Goal: Check status: Check status

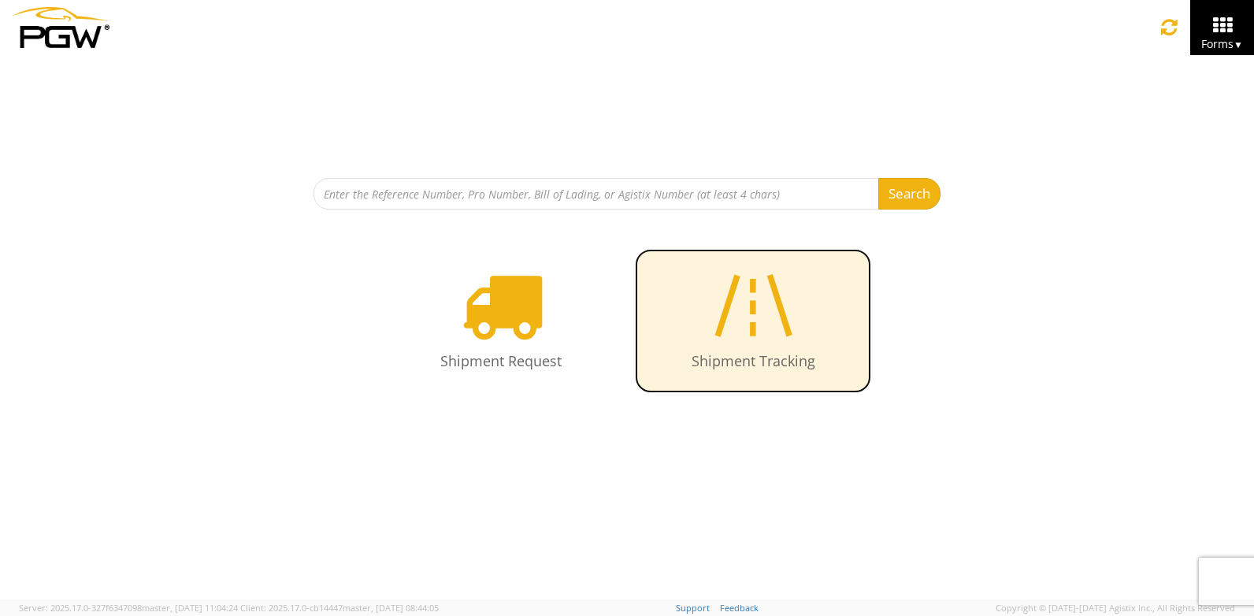
click at [754, 303] on icon at bounding box center [752, 305] width 91 height 81
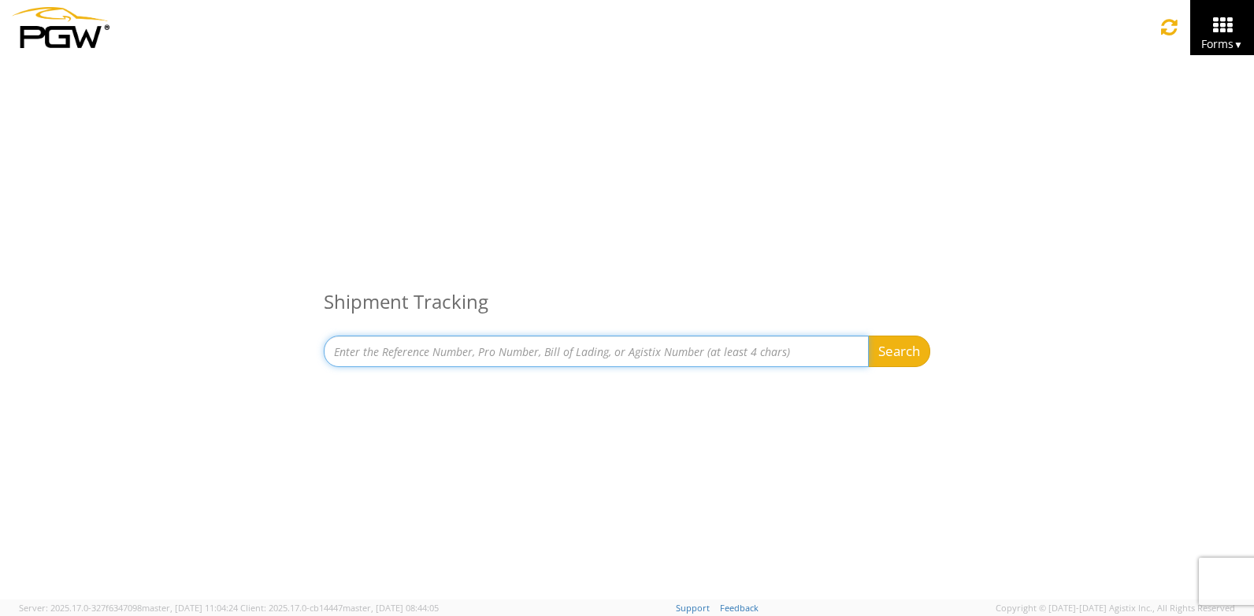
click at [641, 348] on input at bounding box center [596, 352] width 545 height 32
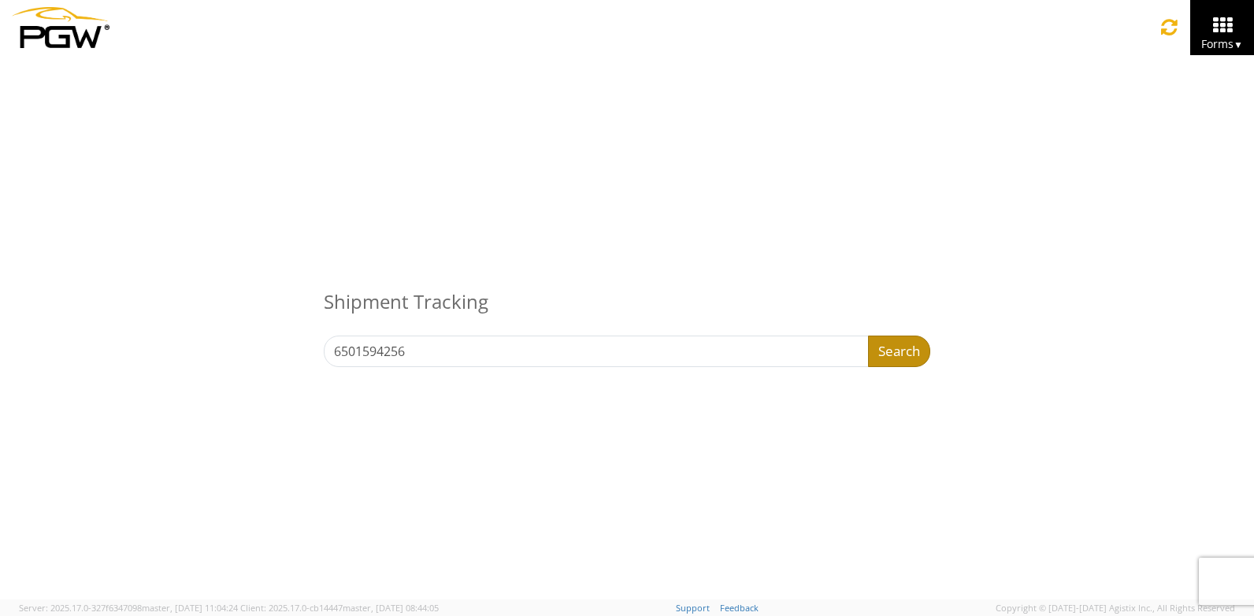
click at [885, 347] on button "Search" at bounding box center [899, 352] width 62 height 32
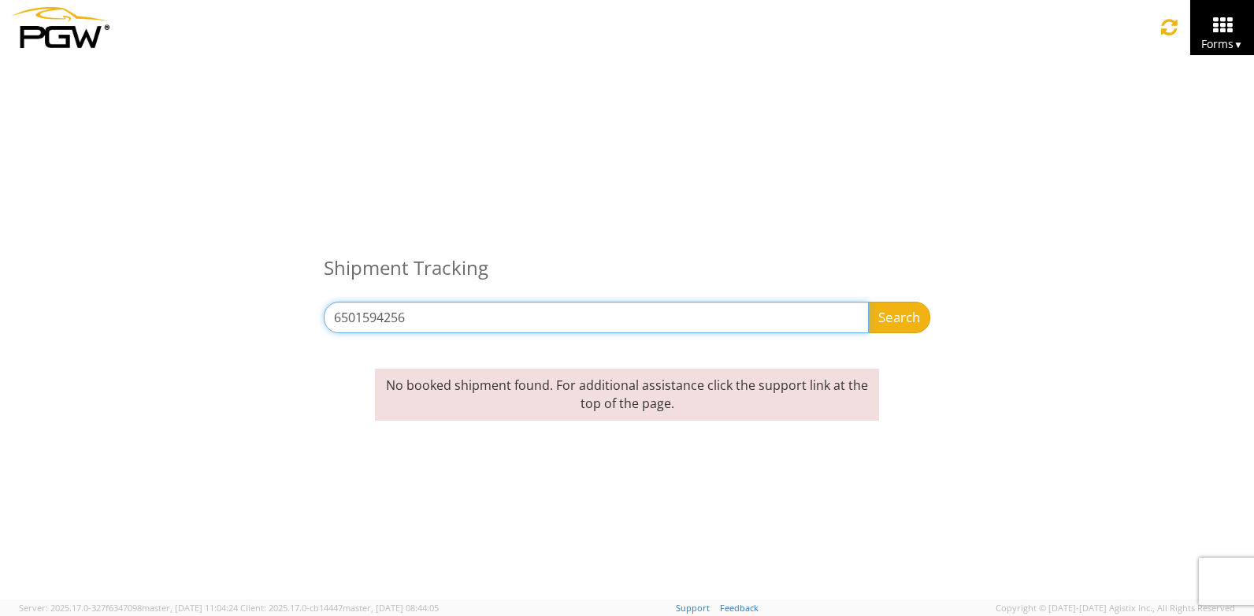
click at [725, 305] on input "6501594256" at bounding box center [596, 318] width 545 height 32
type input "6"
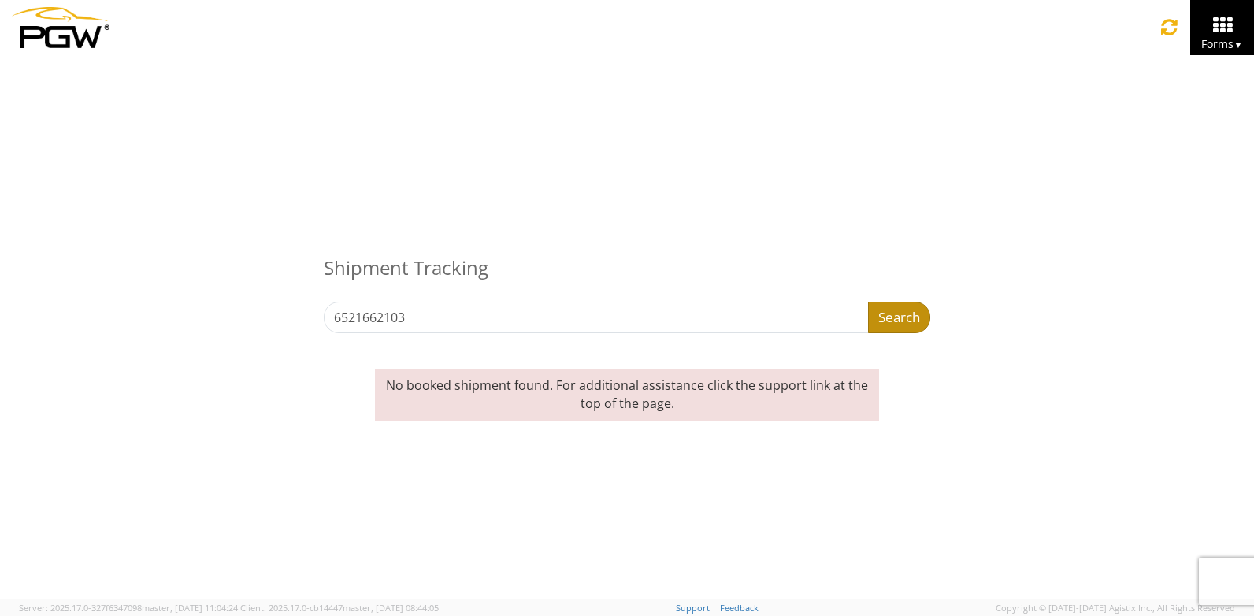
click at [908, 326] on button "Search" at bounding box center [899, 318] width 62 height 32
click at [903, 320] on button "Search" at bounding box center [899, 318] width 62 height 32
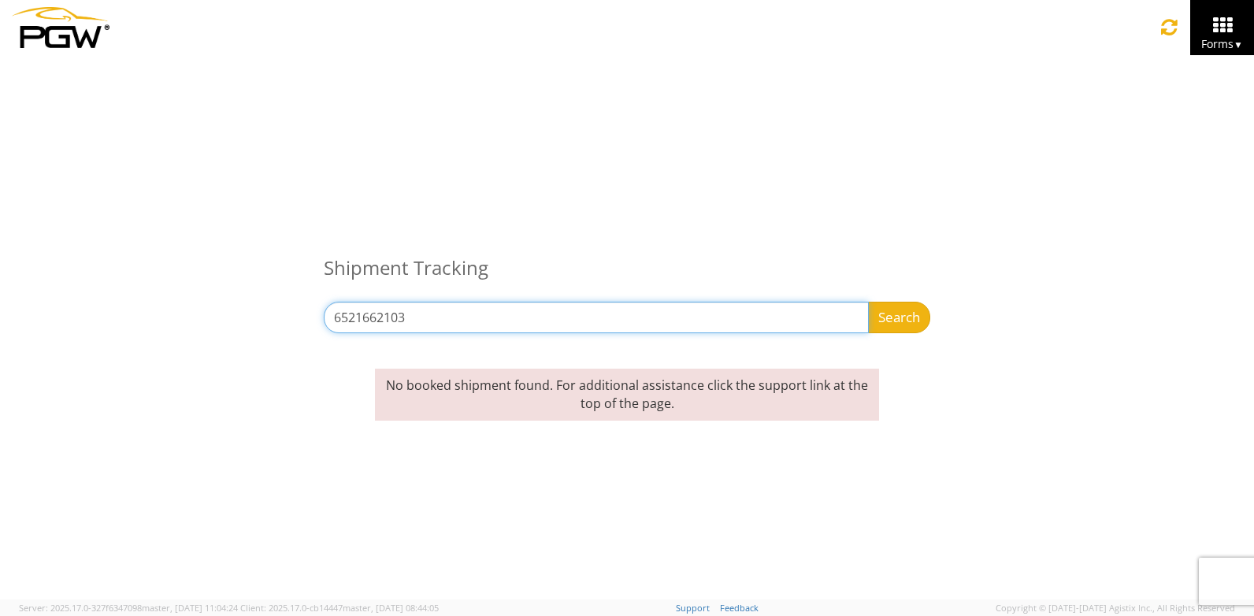
click at [745, 312] on input "6521662103" at bounding box center [596, 318] width 545 height 32
type input "6"
type input "1z5r68y61303249701"
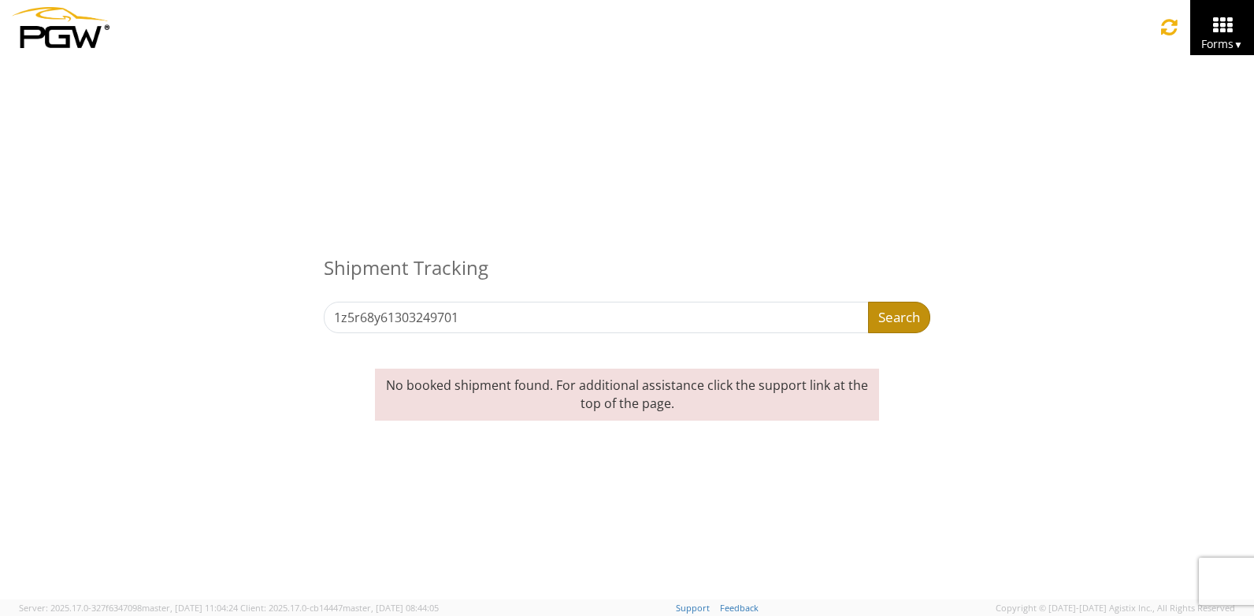
click at [893, 317] on button "Search" at bounding box center [899, 318] width 62 height 32
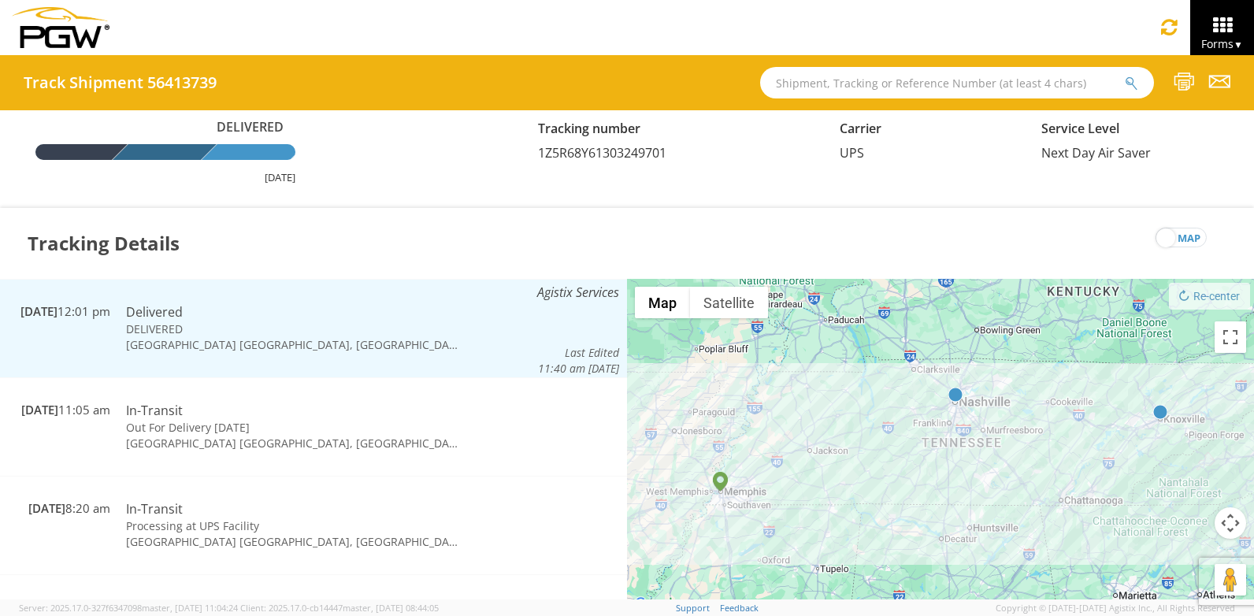
click at [350, 331] on td "DELIVERED" at bounding box center [294, 329] width 352 height 16
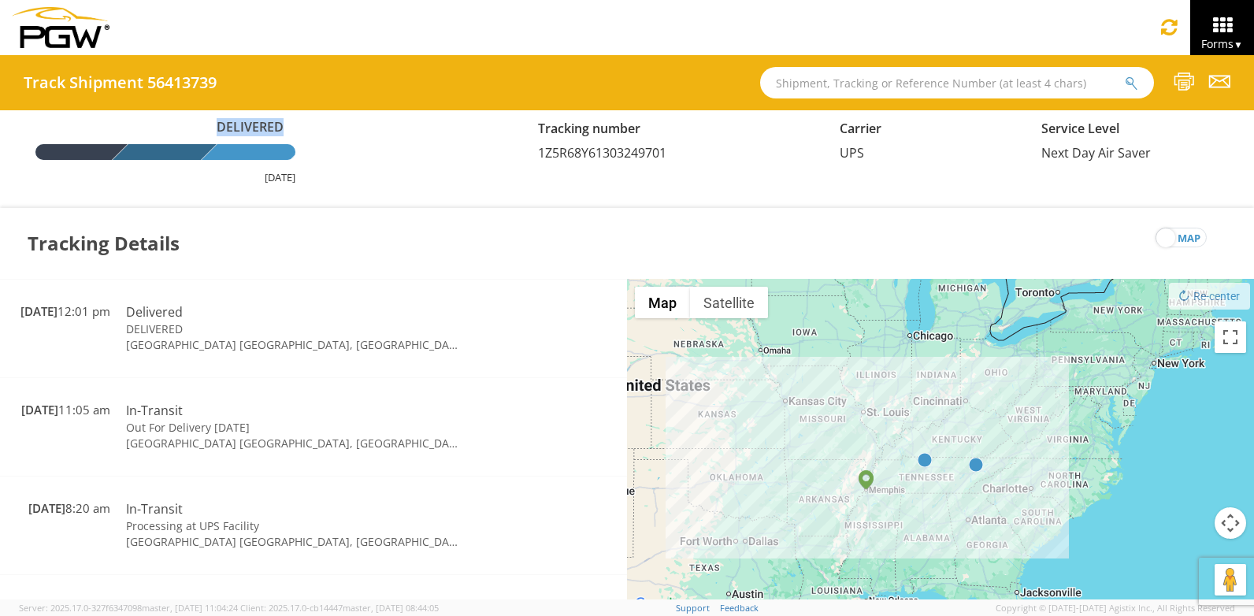
drag, startPoint x: 508, startPoint y: 183, endPoint x: 395, endPoint y: 118, distance: 130.5
click at [395, 118] on div "Delivered August 11, 2025 Tracking number 1Z5R68Y61303249701 Carrier UPS Servic…" at bounding box center [627, 159] width 1254 height 98
click at [395, 276] on div "Tracking Details map" at bounding box center [627, 243] width 1254 height 71
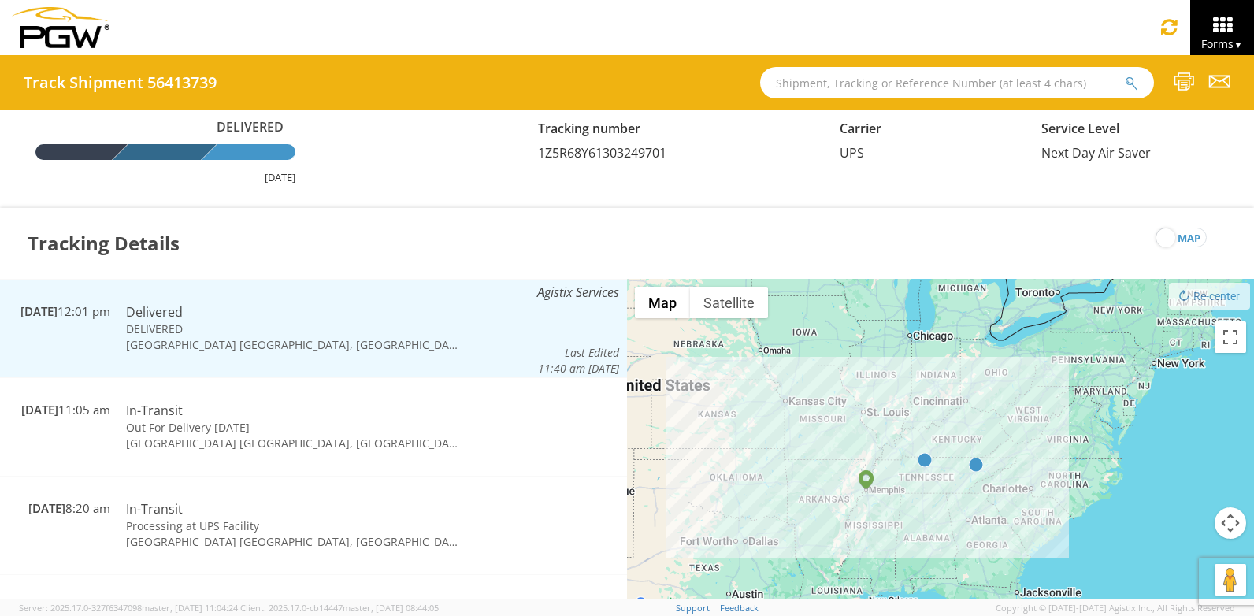
click at [279, 325] on td "DELIVERED" at bounding box center [294, 329] width 352 height 16
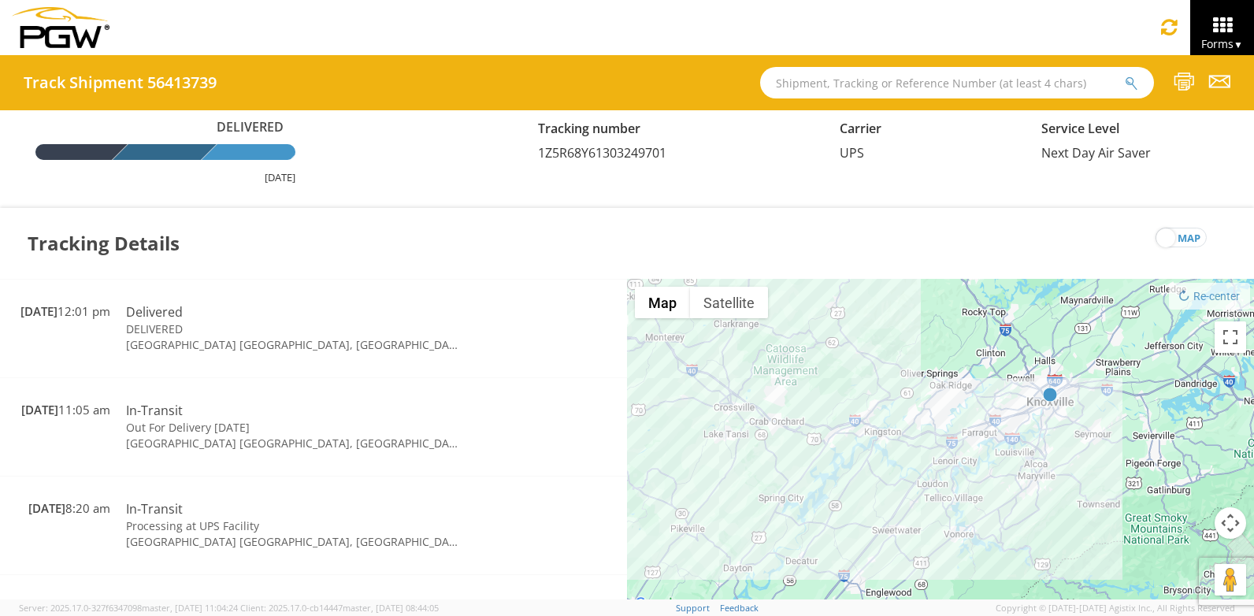
drag, startPoint x: 1081, startPoint y: 402, endPoint x: 1016, endPoint y: 581, distance: 190.9
click at [1016, 581] on div "To navigate, press the arrow keys." at bounding box center [940, 447] width 627 height 336
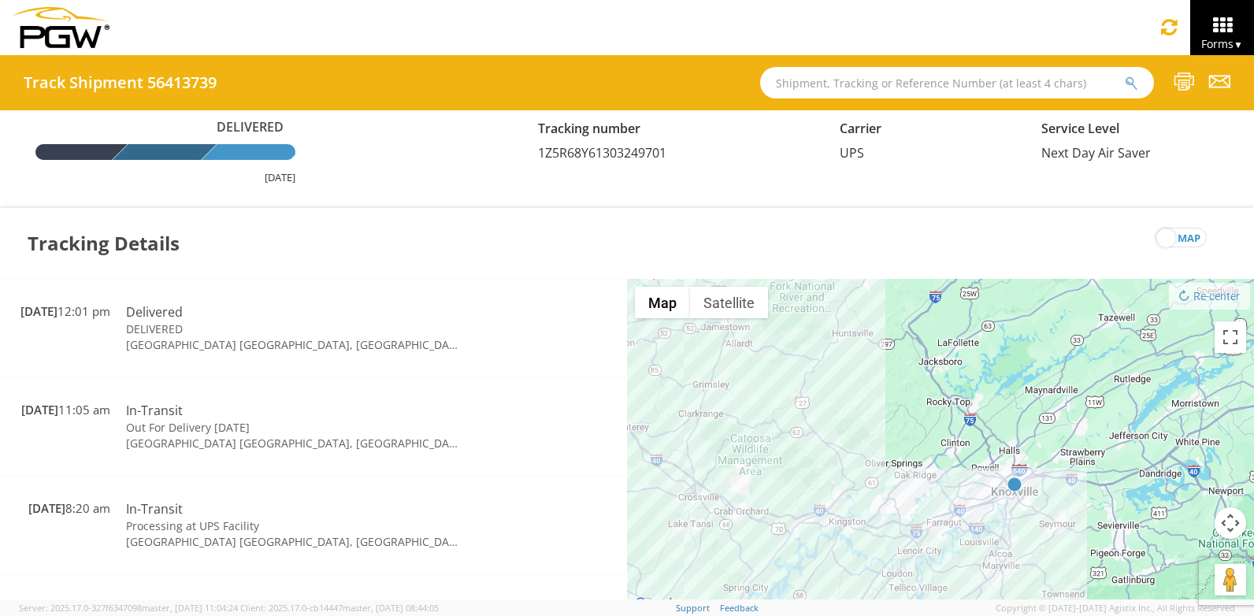
drag, startPoint x: 1060, startPoint y: 394, endPoint x: 1034, endPoint y: 506, distance: 114.8
click at [1029, 499] on div "To navigate, press the arrow keys." at bounding box center [940, 447] width 627 height 336
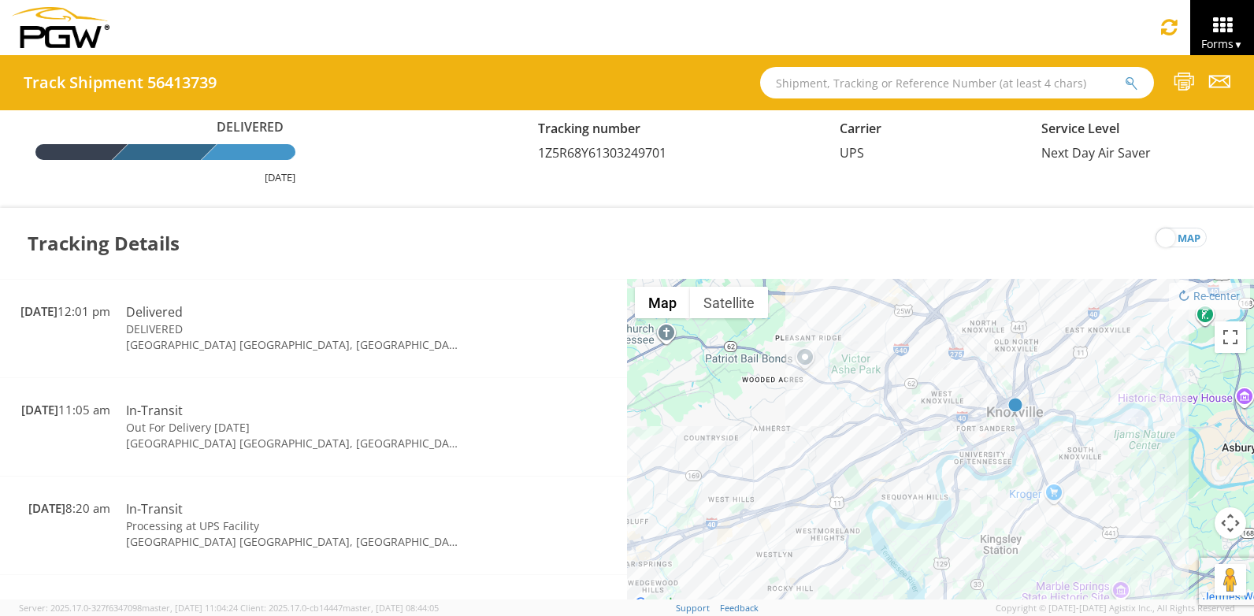
drag, startPoint x: 870, startPoint y: 506, endPoint x: 1046, endPoint y: 230, distance: 327.3
click at [1046, 230] on div "Track Shipment 56413739 Delivered August 11, 2025 Tracking number 1Z5R68Y613032…" at bounding box center [627, 327] width 1254 height 544
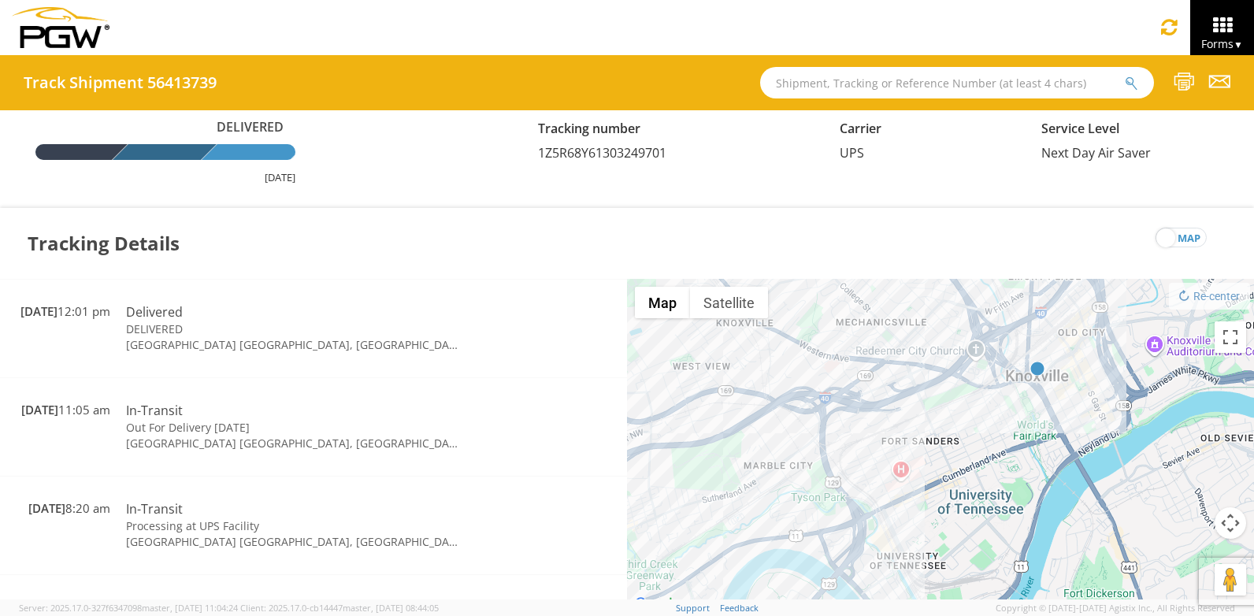
drag, startPoint x: 1150, startPoint y: 390, endPoint x: 971, endPoint y: 638, distance: 305.9
click at [971, 615] on html "annexa Batch Shipping Guide Created with Sketch. calendar Created with Sketch." at bounding box center [627, 308] width 1254 height 616
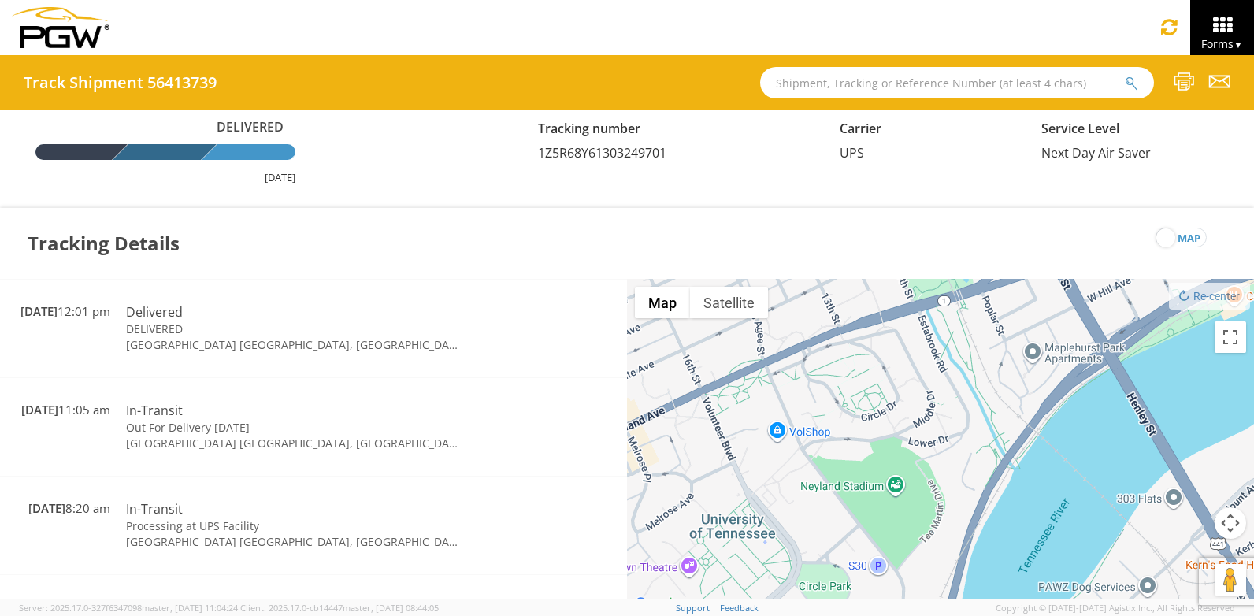
drag, startPoint x: 1060, startPoint y: 432, endPoint x: 951, endPoint y: 534, distance: 149.9
click at [857, 615] on html "annexa Batch Shipping Guide Created with Sketch. calendar Created with Sketch." at bounding box center [627, 308] width 1254 height 616
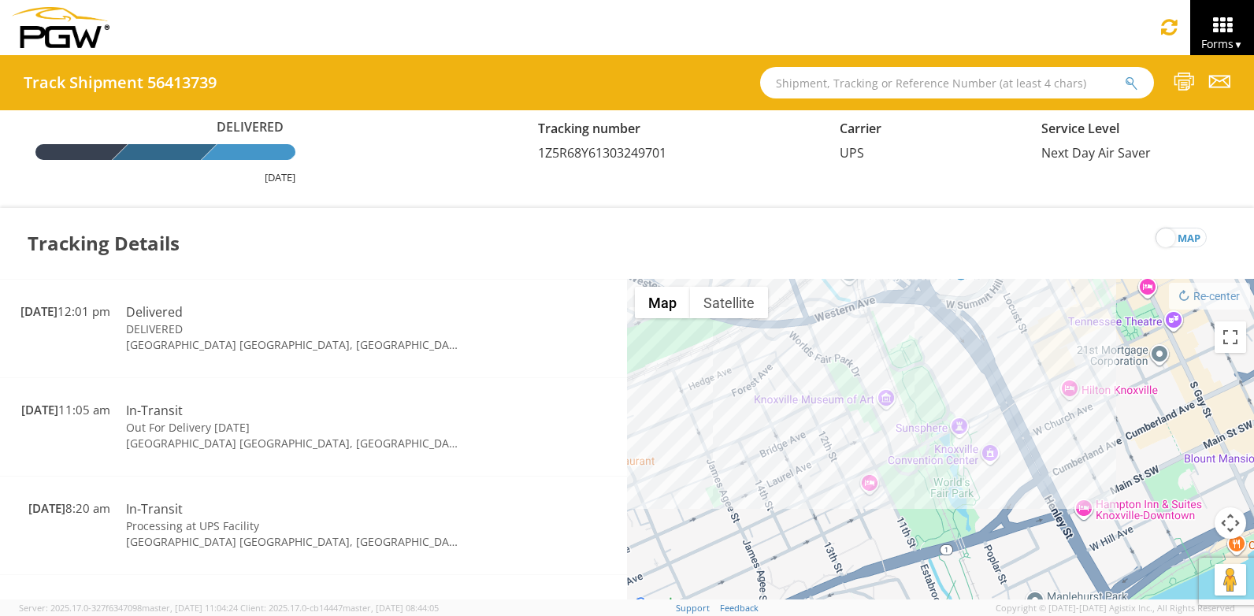
drag, startPoint x: 918, startPoint y: 515, endPoint x: 919, endPoint y: 628, distance: 112.7
click at [919, 615] on html "annexa Batch Shipping Guide Created with Sketch. calendar Created with Sketch." at bounding box center [627, 308] width 1254 height 616
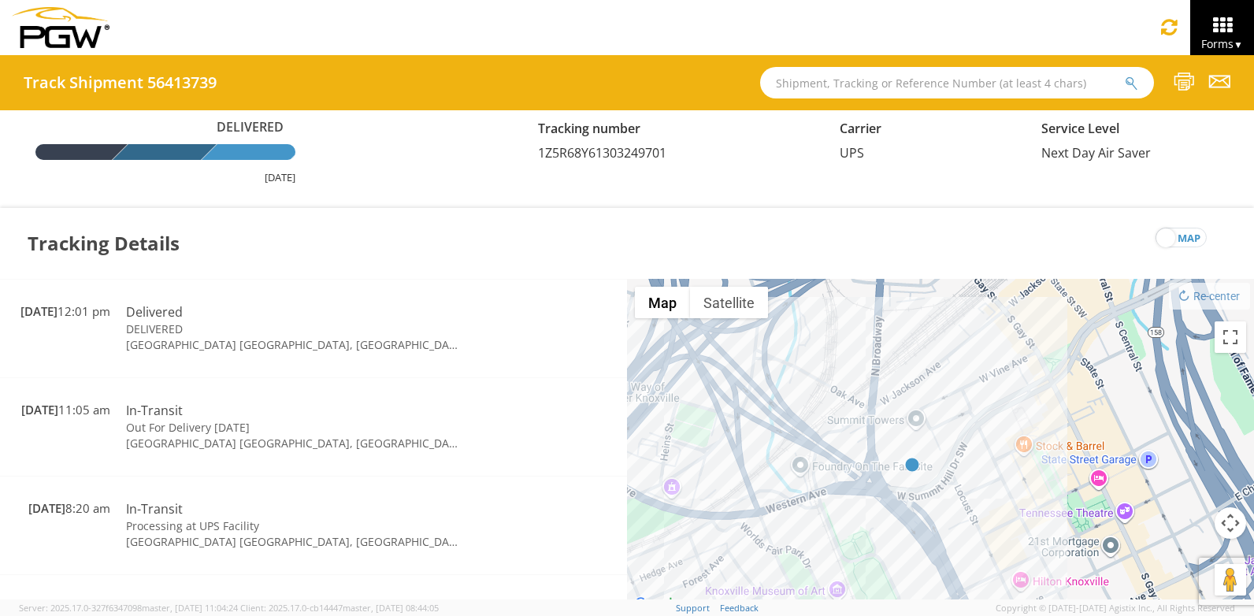
drag, startPoint x: 903, startPoint y: 406, endPoint x: 852, endPoint y: 599, distance: 199.5
click at [852, 599] on div "To navigate, press the arrow keys." at bounding box center [940, 447] width 627 height 336
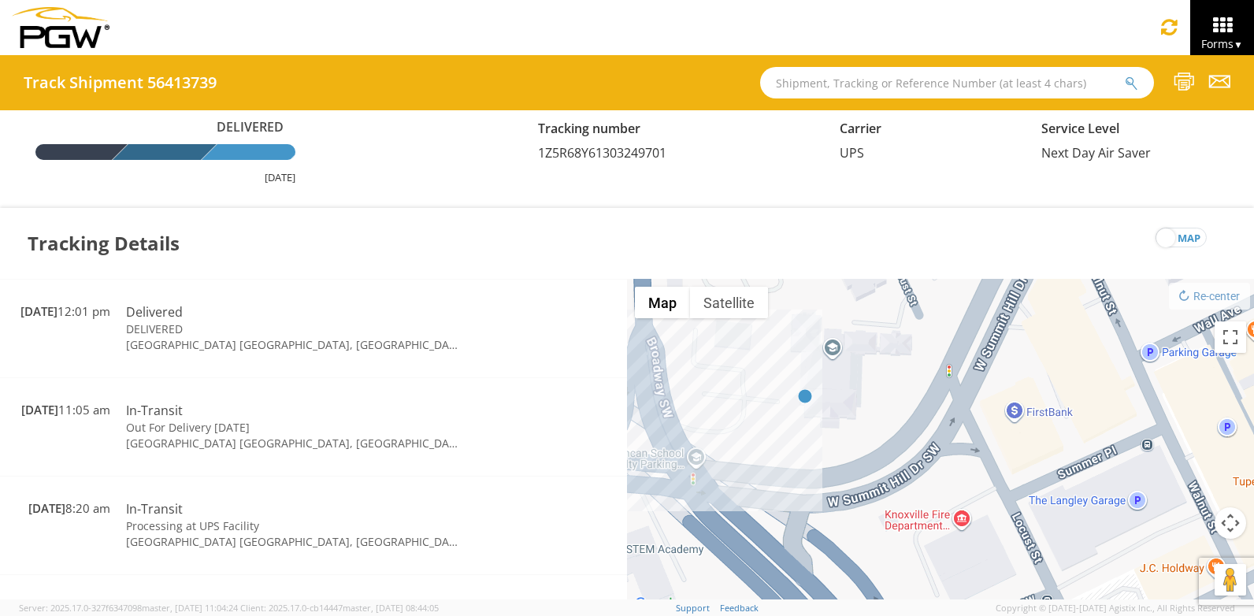
drag, startPoint x: 878, startPoint y: 432, endPoint x: 911, endPoint y: 481, distance: 59.4
click at [910, 481] on div "To navigate, press the arrow keys." at bounding box center [940, 447] width 627 height 336
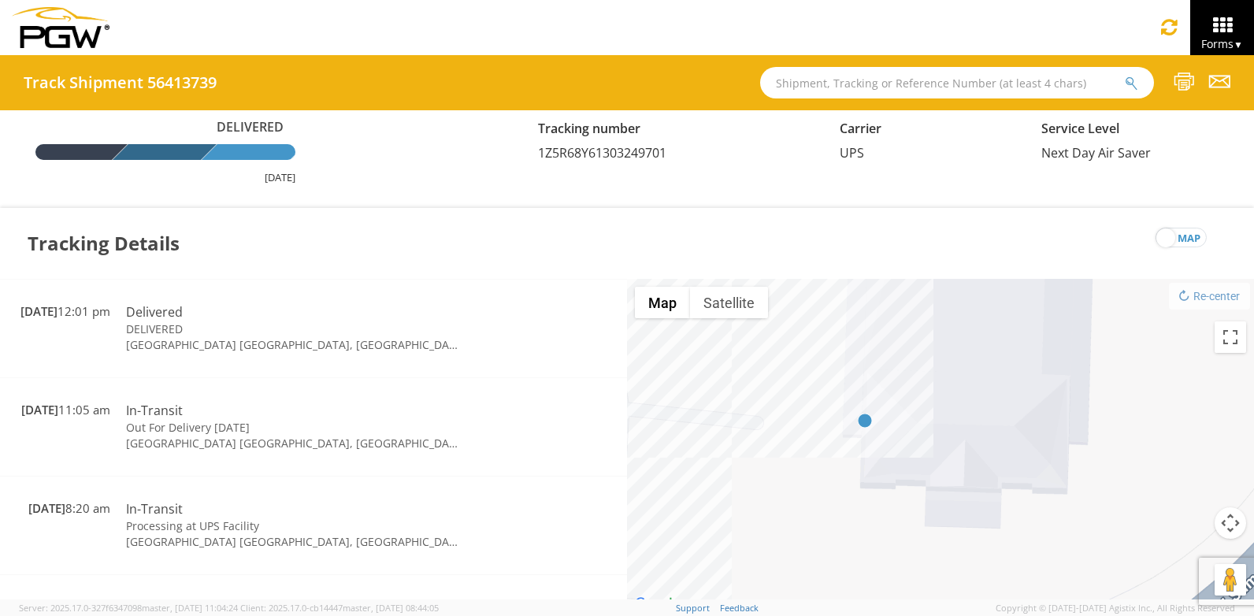
drag, startPoint x: 729, startPoint y: 438, endPoint x: 1018, endPoint y: 572, distance: 318.6
click at [1018, 572] on div "To navigate, press the arrow keys." at bounding box center [940, 447] width 627 height 336
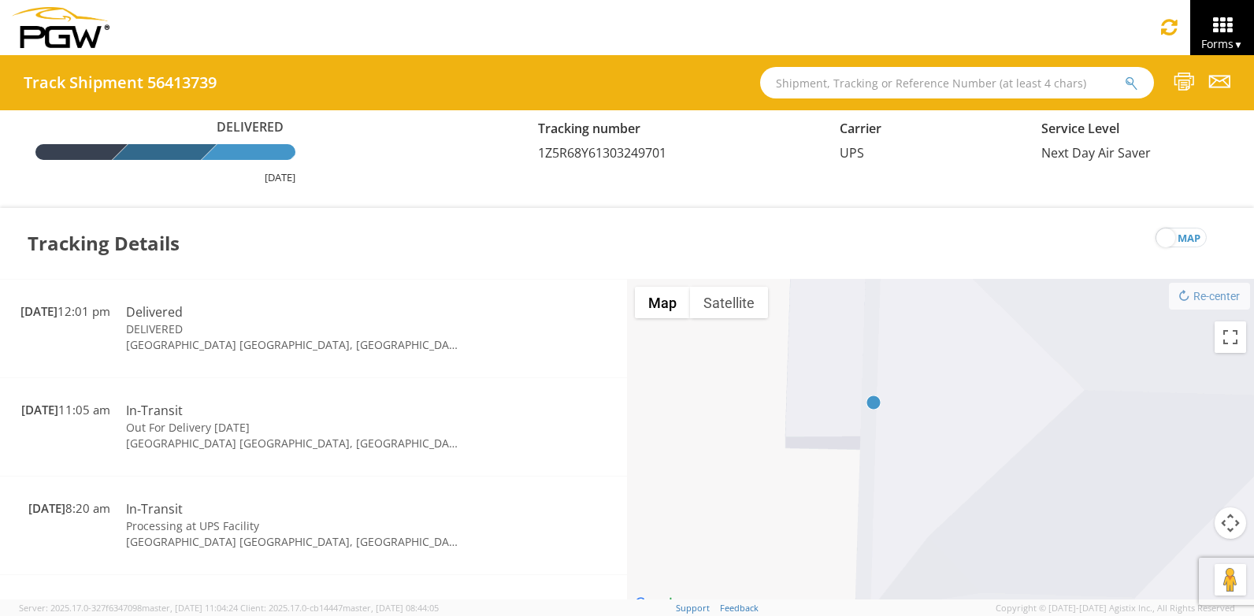
drag, startPoint x: 826, startPoint y: 447, endPoint x: 826, endPoint y: 589, distance: 142.6
click at [826, 589] on div "To navigate, press the arrow keys." at bounding box center [940, 447] width 627 height 336
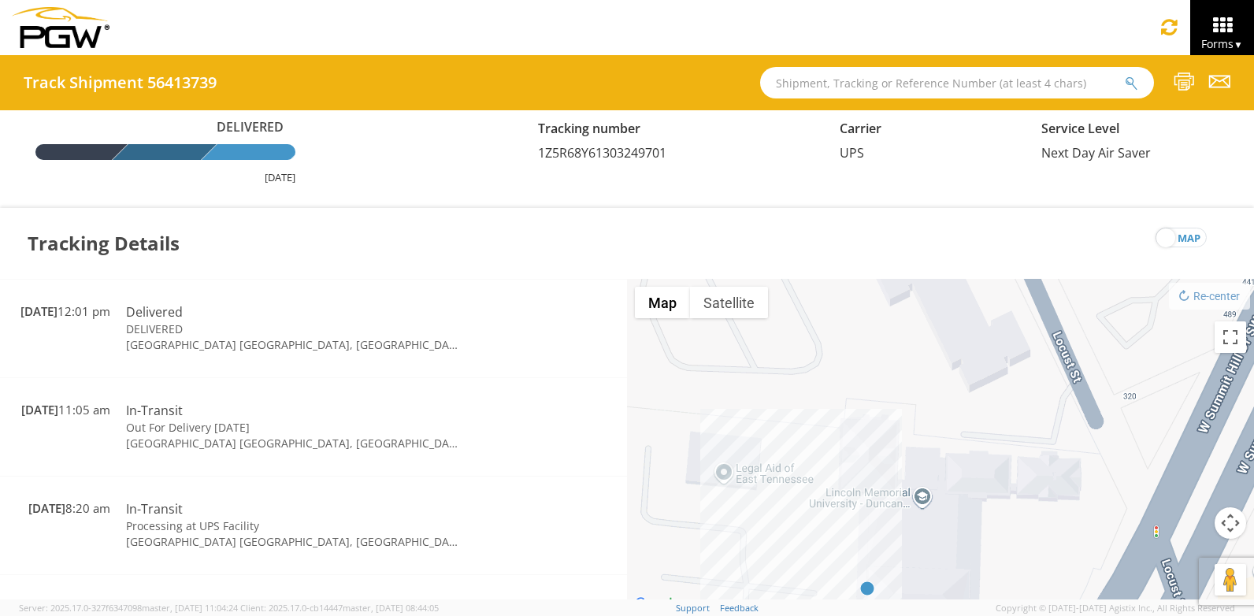
drag, startPoint x: 810, startPoint y: 409, endPoint x: 819, endPoint y: 579, distance: 170.4
click at [819, 579] on div "To navigate, press the arrow keys." at bounding box center [940, 447] width 627 height 336
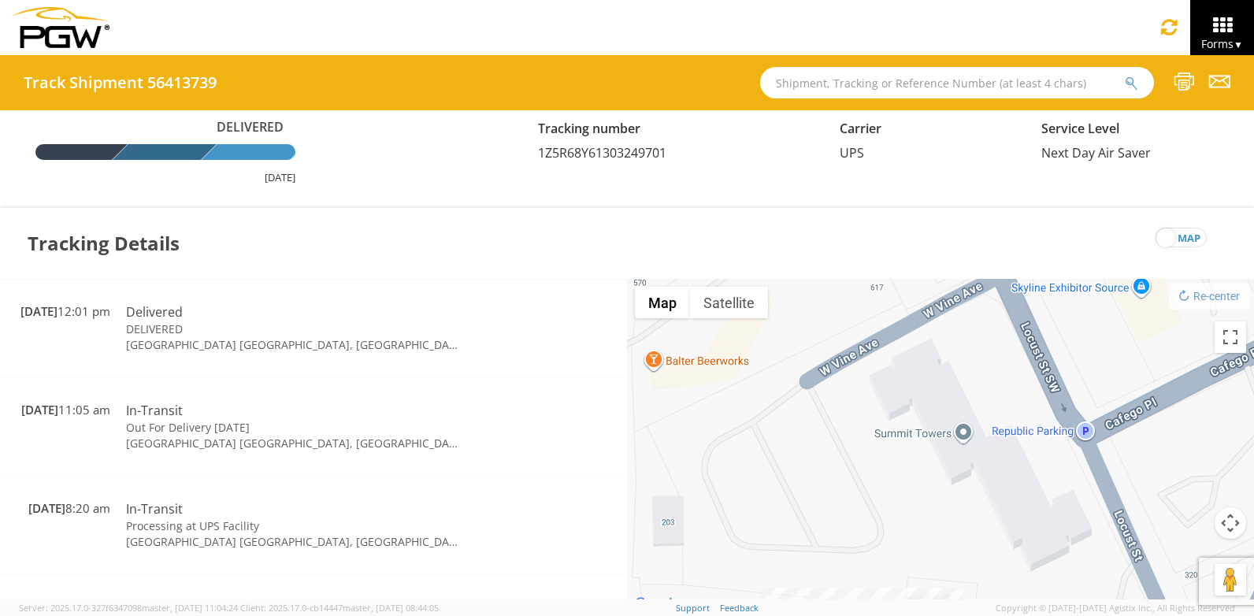
drag, startPoint x: 819, startPoint y: 425, endPoint x: 881, endPoint y: 607, distance: 191.3
click at [881, 599] on app-root "You are using an outdated browser. Please upgrade to Microsoft Edge , Google Ch…" at bounding box center [627, 327] width 1254 height 544
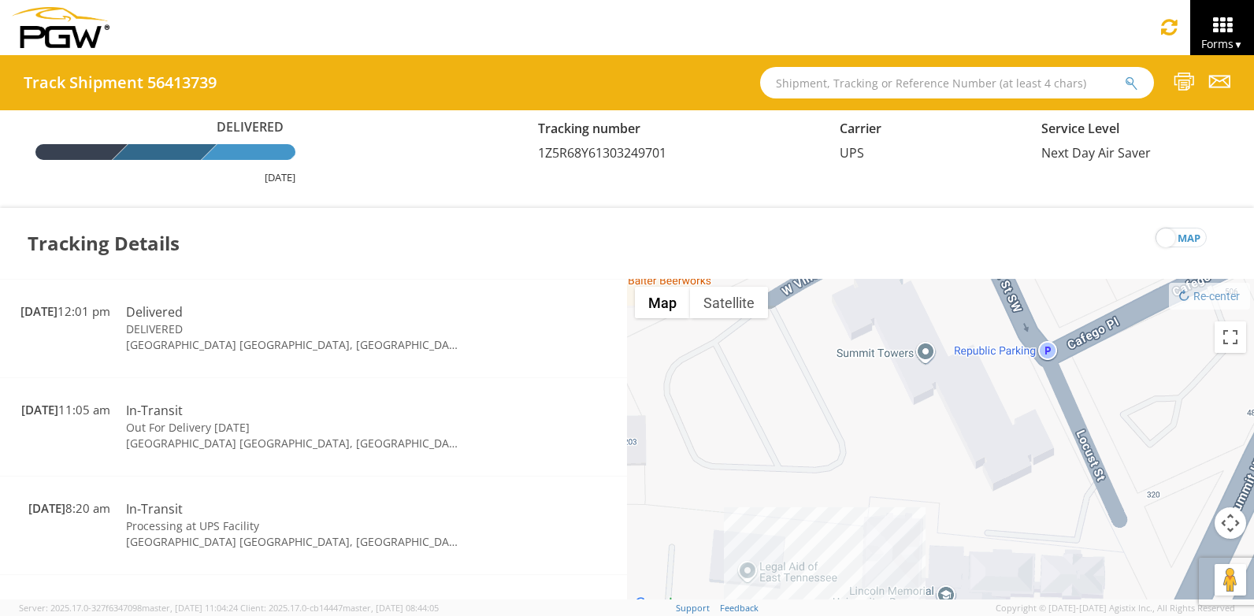
drag, startPoint x: 859, startPoint y: 496, endPoint x: 805, endPoint y: 344, distance: 161.5
click at [805, 344] on div "To navigate, press the arrow keys." at bounding box center [940, 447] width 627 height 336
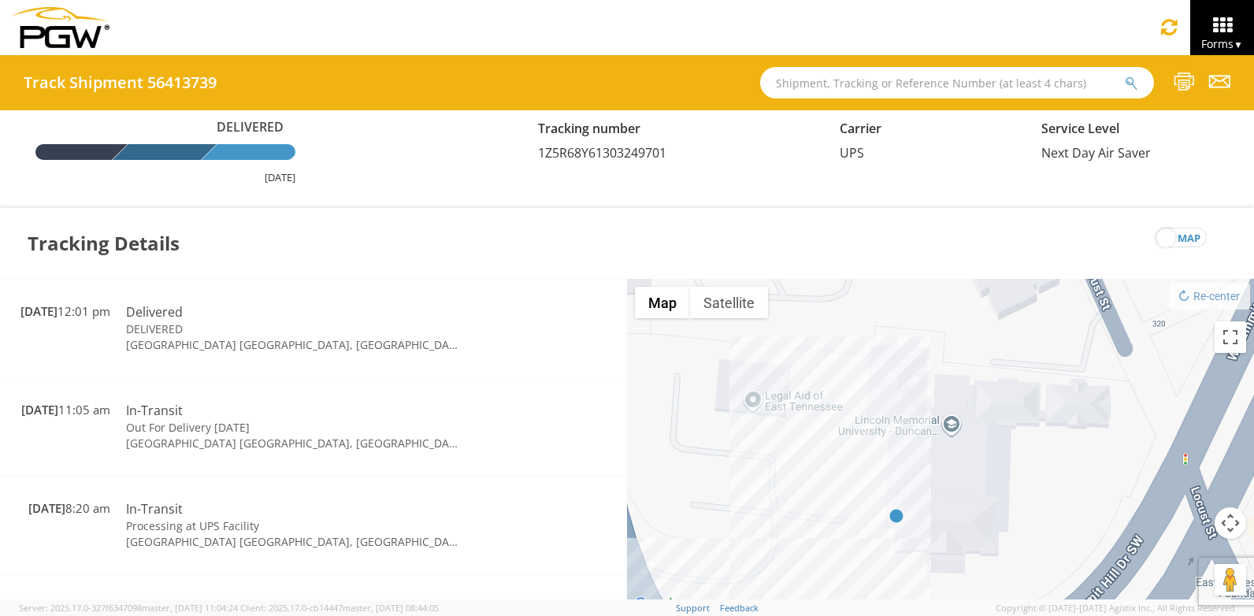
drag, startPoint x: 813, startPoint y: 447, endPoint x: 841, endPoint y: 328, distance: 122.3
click at [841, 328] on div "To navigate, press the arrow keys." at bounding box center [940, 447] width 627 height 336
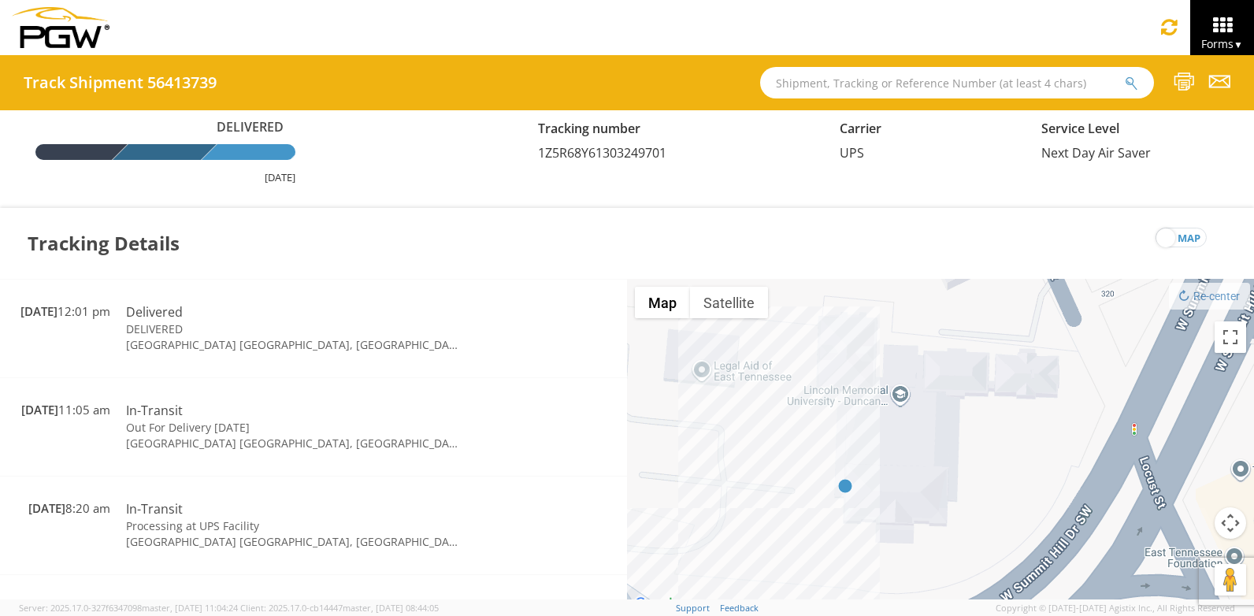
drag, startPoint x: 852, startPoint y: 482, endPoint x: 797, endPoint y: 464, distance: 57.3
click at [797, 464] on div "To navigate, press the arrow keys." at bounding box center [940, 447] width 627 height 336
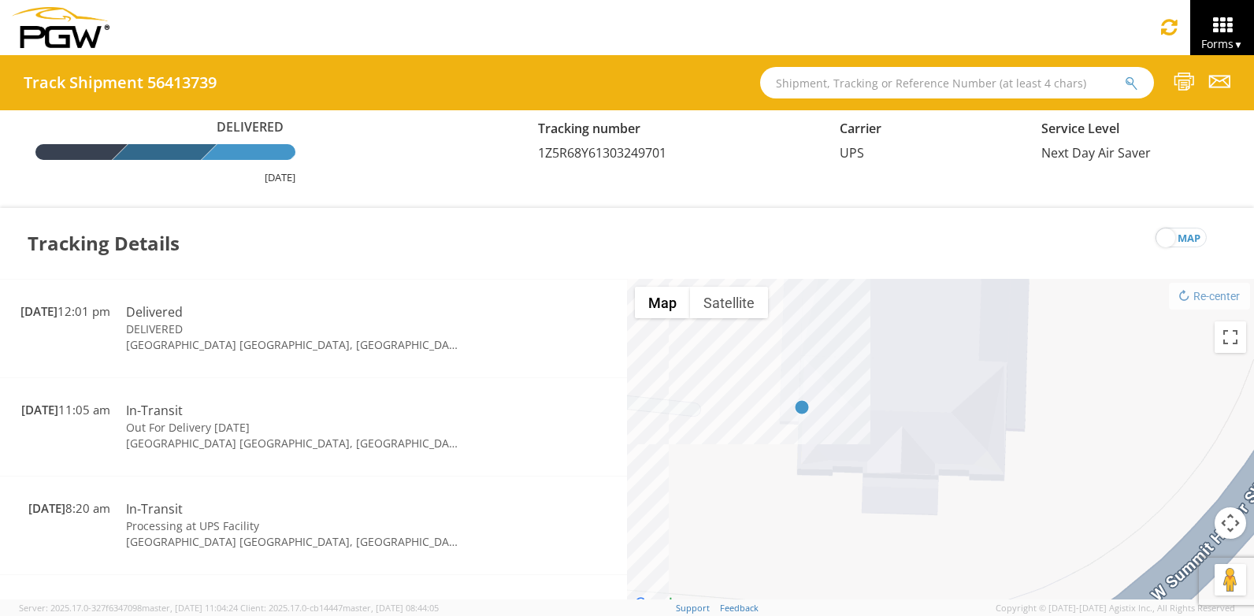
drag, startPoint x: 1055, startPoint y: 429, endPoint x: 959, endPoint y: 322, distance: 143.4
click at [959, 322] on div "To navigate, press the arrow keys." at bounding box center [940, 447] width 627 height 336
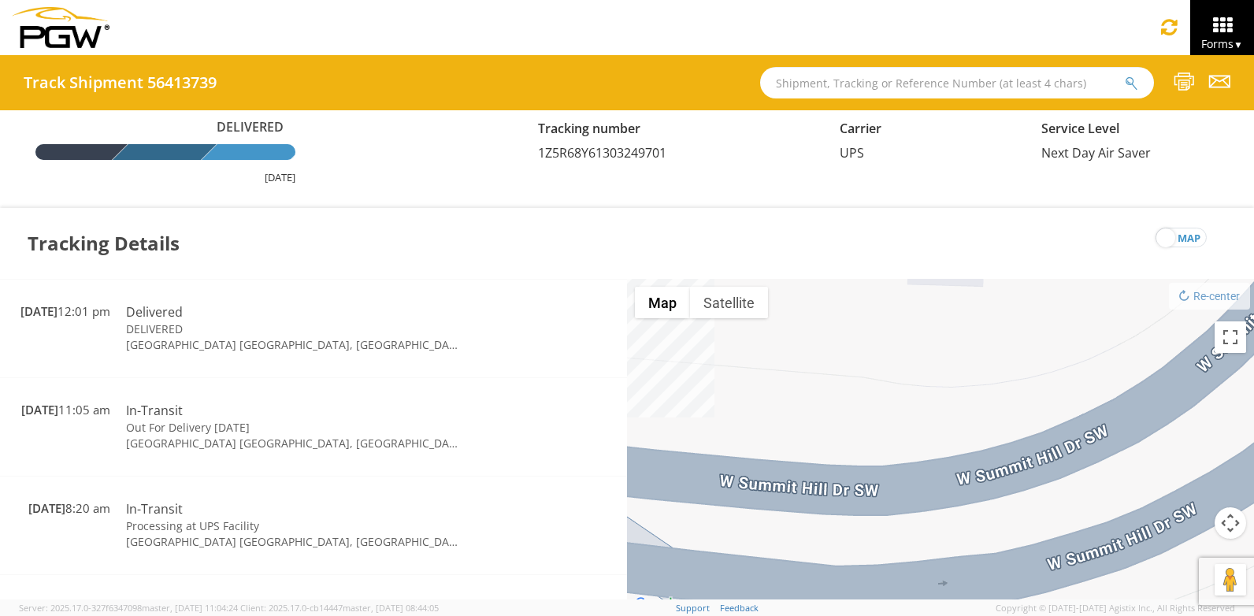
drag, startPoint x: 863, startPoint y: 428, endPoint x: 881, endPoint y: 65, distance: 363.6
click at [884, 65] on div "Track Shipment 56413739 Delivered August 11, 2025 Tracking number 1Z5R68Y613032…" at bounding box center [627, 327] width 1254 height 544
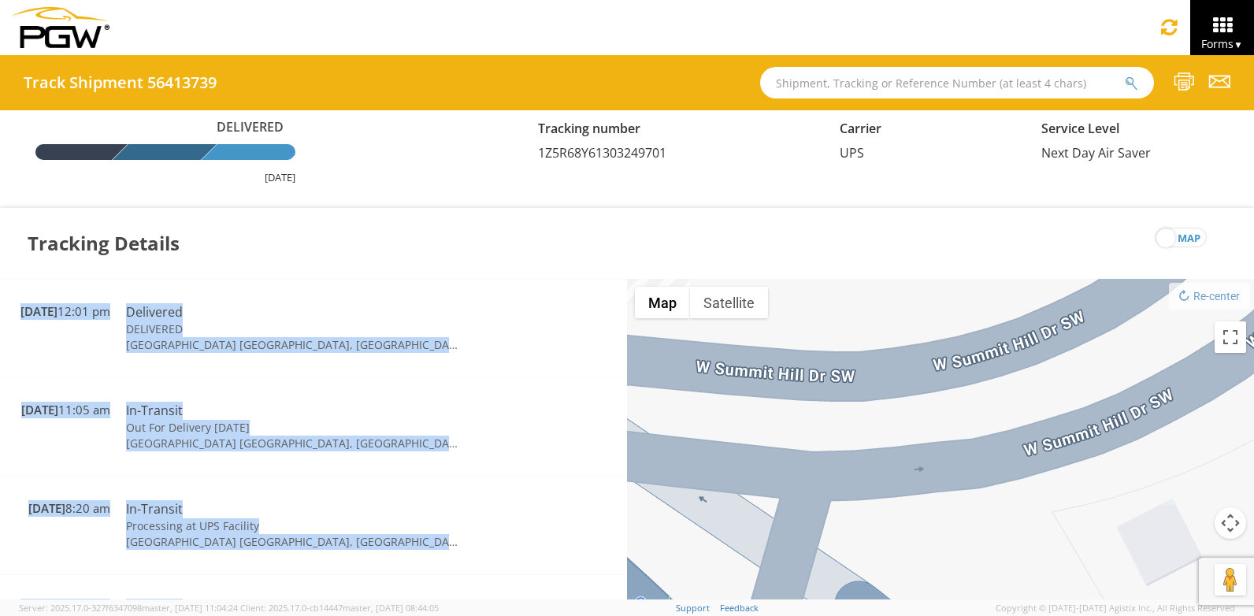
drag, startPoint x: 807, startPoint y: 276, endPoint x: 933, endPoint y: 436, distance: 204.2
click at [933, 436] on div "Track Shipment 56413739 Delivered August 11, 2025 Tracking number 1Z5R68Y613032…" at bounding box center [627, 327] width 1254 height 544
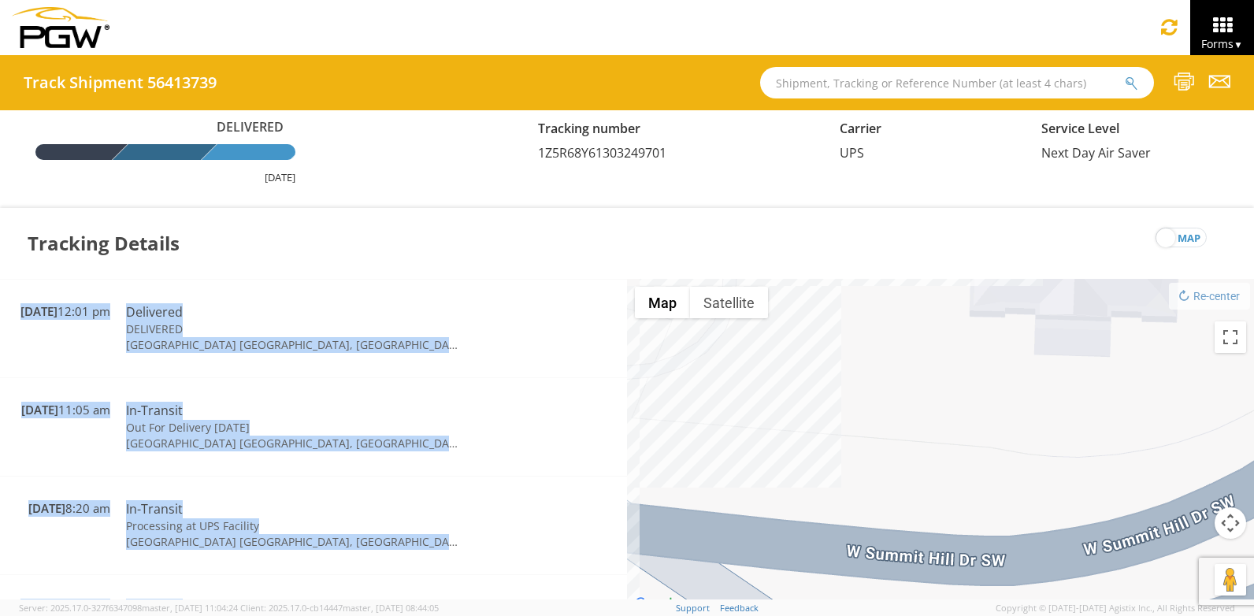
drag, startPoint x: 933, startPoint y: 436, endPoint x: 1026, endPoint y: 510, distance: 118.2
click at [1026, 510] on div "To navigate, press the arrow keys." at bounding box center [940, 447] width 627 height 336
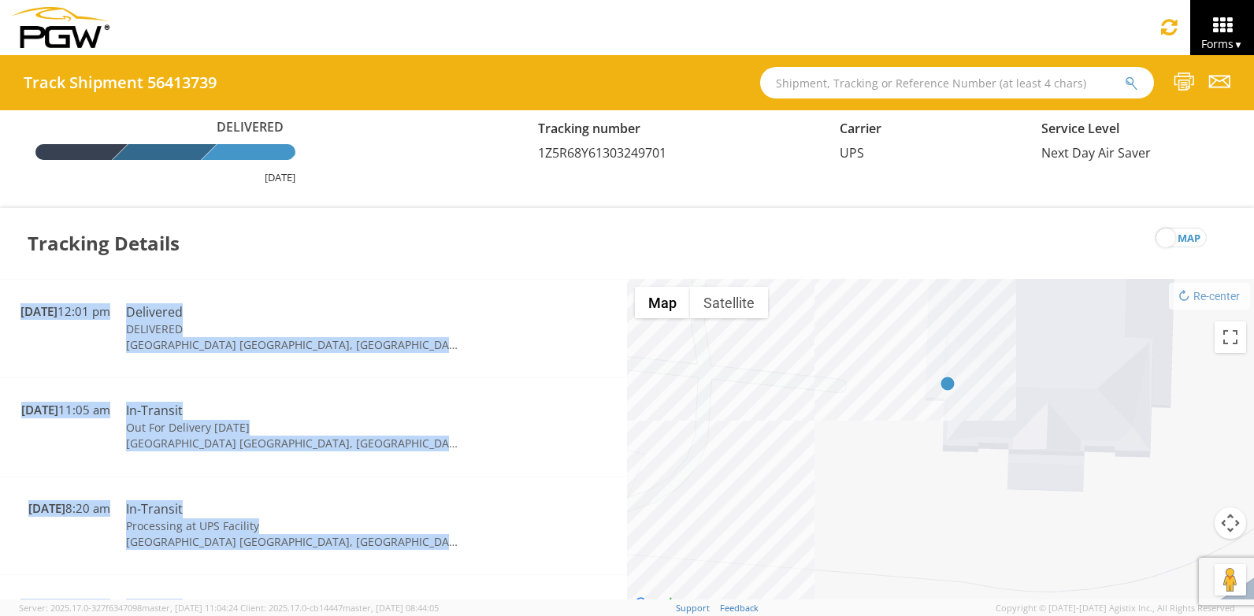
drag, startPoint x: 894, startPoint y: 392, endPoint x: 885, endPoint y: 438, distance: 46.5
click at [874, 470] on div "To navigate, press the arrow keys." at bounding box center [940, 447] width 627 height 336
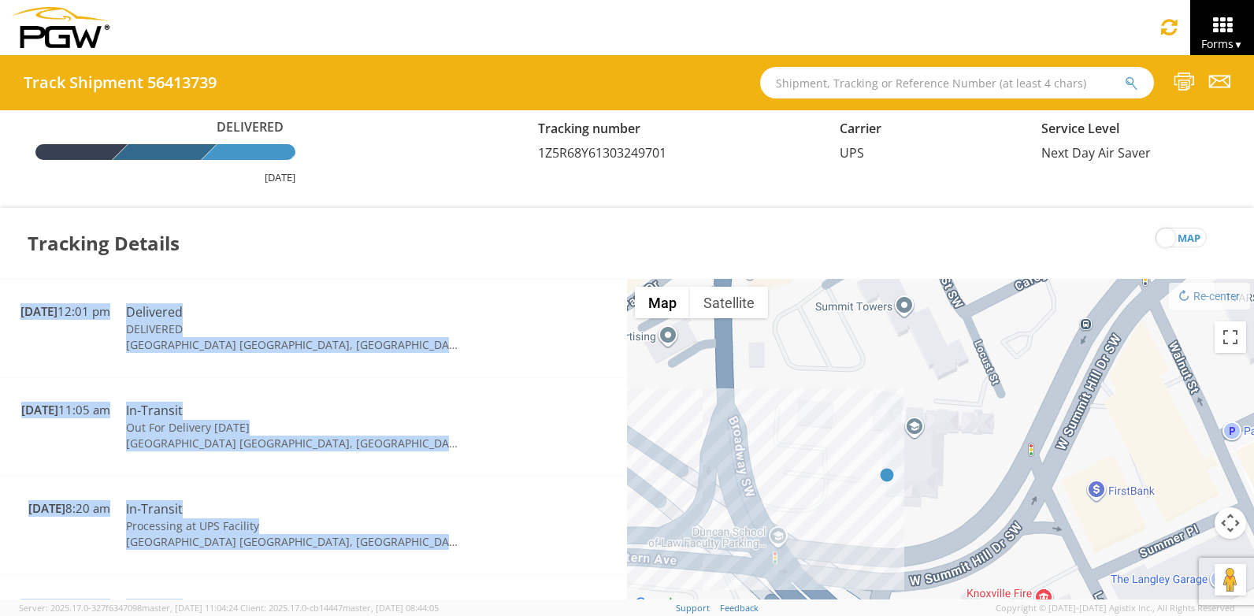
drag, startPoint x: 822, startPoint y: 387, endPoint x: 835, endPoint y: 473, distance: 87.7
click at [835, 473] on div "To navigate, press the arrow keys." at bounding box center [940, 447] width 627 height 336
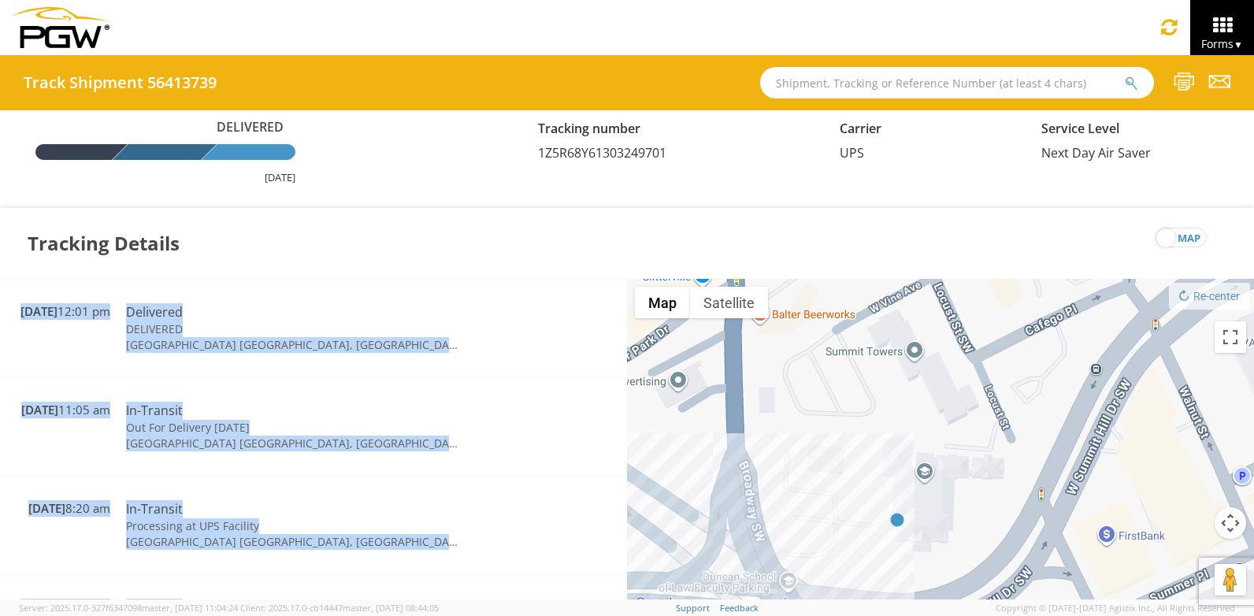
drag, startPoint x: 815, startPoint y: 365, endPoint x: 826, endPoint y: 414, distance: 50.3
click at [826, 414] on div "To navigate, press the arrow keys." at bounding box center [940, 447] width 627 height 336
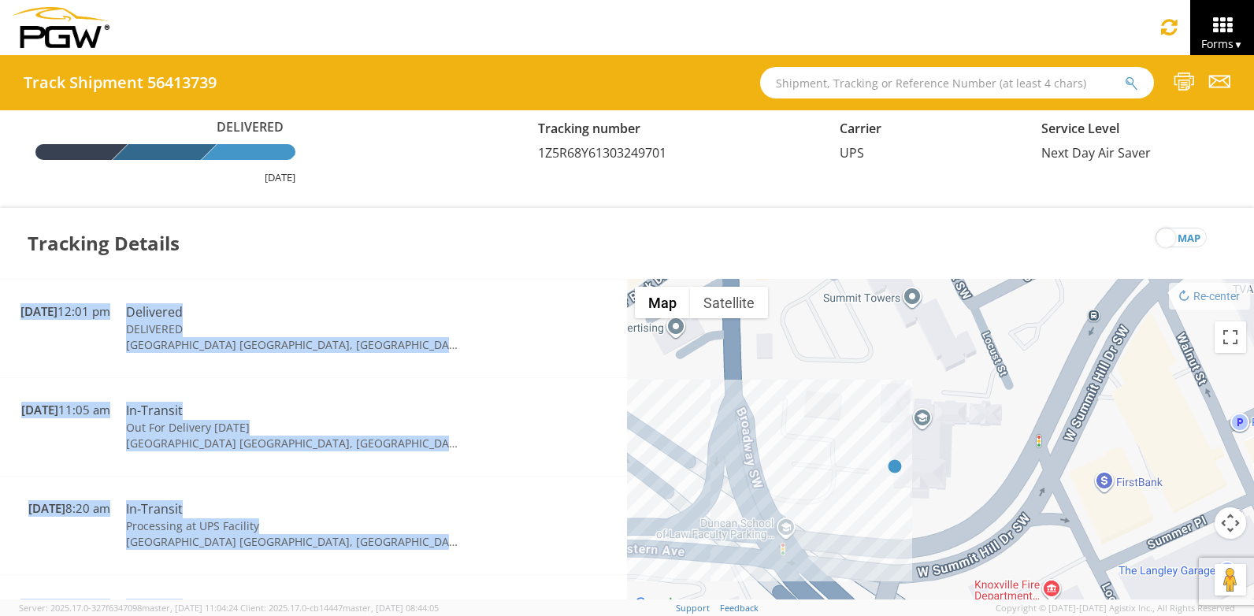
drag, startPoint x: 818, startPoint y: 357, endPoint x: 823, endPoint y: 308, distance: 49.1
click at [823, 308] on div "To navigate, press the arrow keys." at bounding box center [940, 447] width 627 height 336
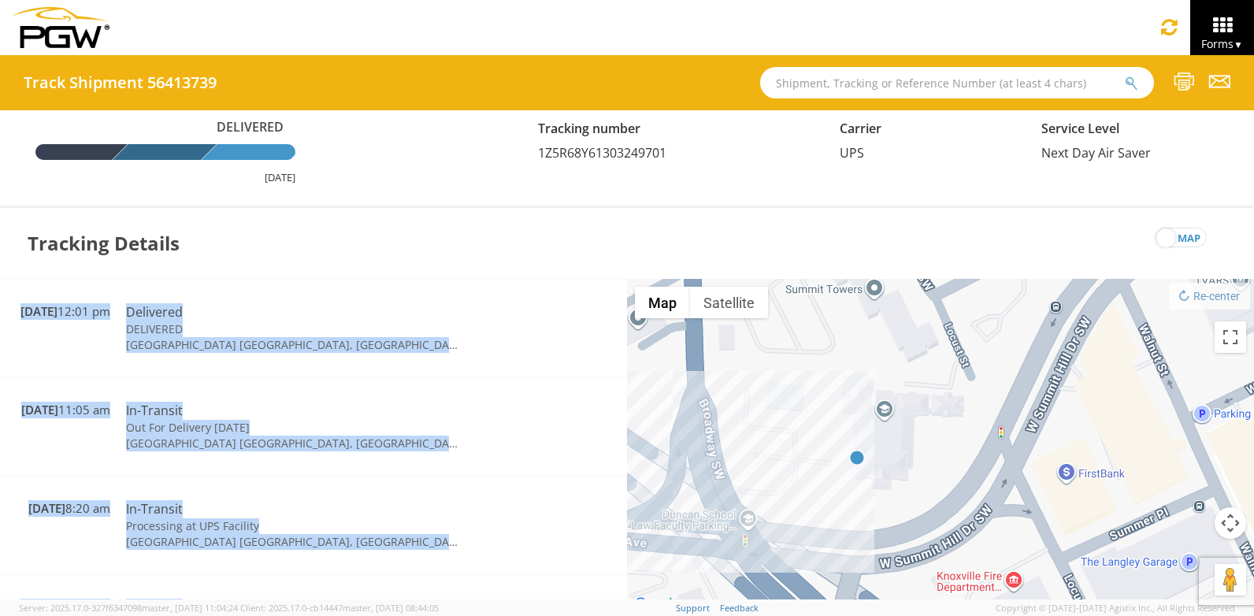
click at [859, 462] on img at bounding box center [857, 458] width 14 height 14
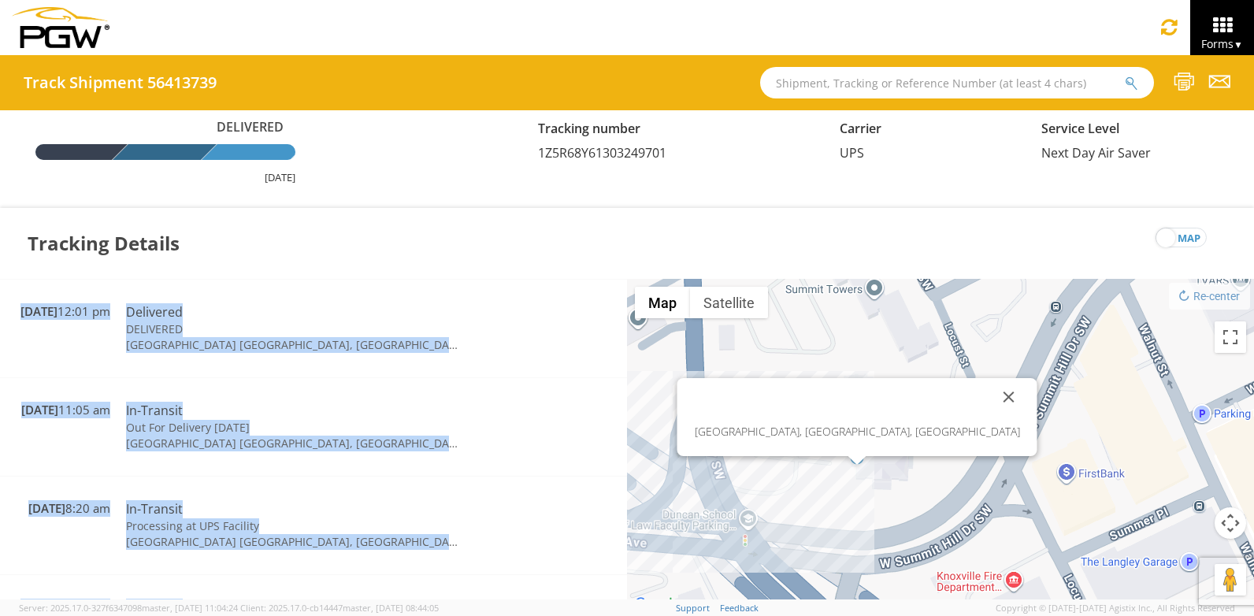
click at [831, 466] on div "To navigate, press the arrow keys. Knoxville, TN, USA" at bounding box center [940, 447] width 627 height 336
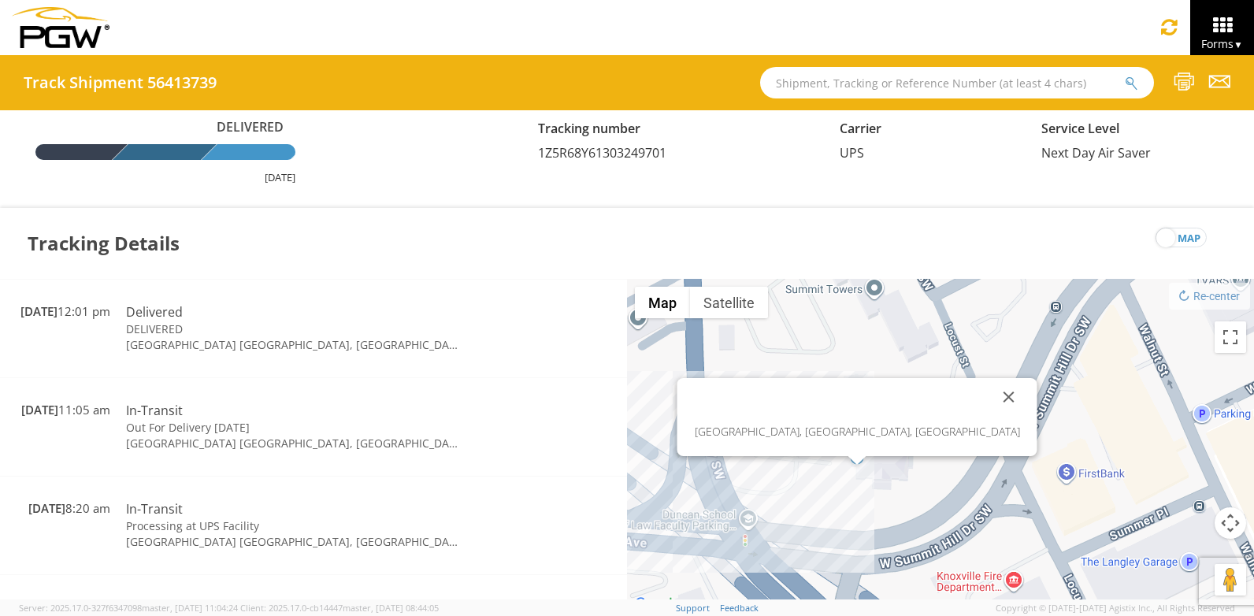
click at [831, 466] on div "To navigate, press the arrow keys. Knoxville, TN, USA" at bounding box center [940, 447] width 627 height 336
click at [861, 467] on div "To navigate, press the arrow keys. Knoxville, TN, USA" at bounding box center [940, 447] width 627 height 336
click at [858, 464] on div at bounding box center [858, 460] width 20 height 9
click at [858, 460] on div at bounding box center [858, 460] width 20 height 9
click at [847, 493] on div "To navigate, press the arrow keys. Knoxville, TN, USA" at bounding box center [940, 447] width 627 height 336
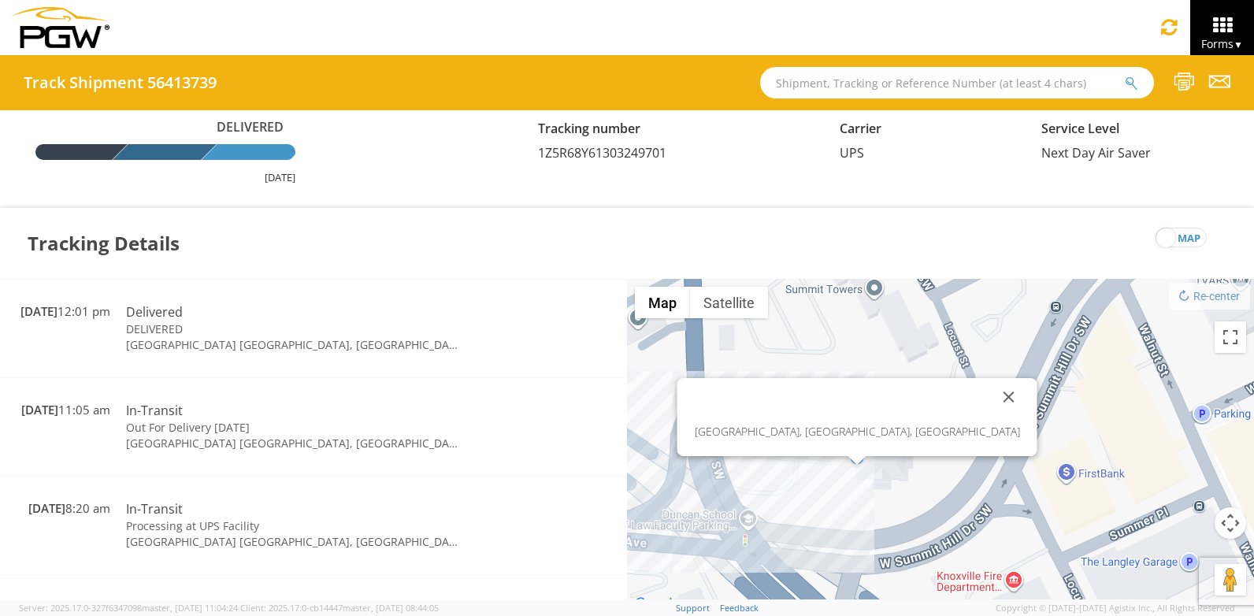
click at [831, 469] on div "To navigate, press the arrow keys. Knoxville, TN, USA" at bounding box center [940, 447] width 627 height 336
click at [834, 466] on div "To navigate, press the arrow keys. Knoxville, TN, USA" at bounding box center [940, 447] width 627 height 336
click at [990, 397] on button "Close" at bounding box center [1009, 397] width 38 height 38
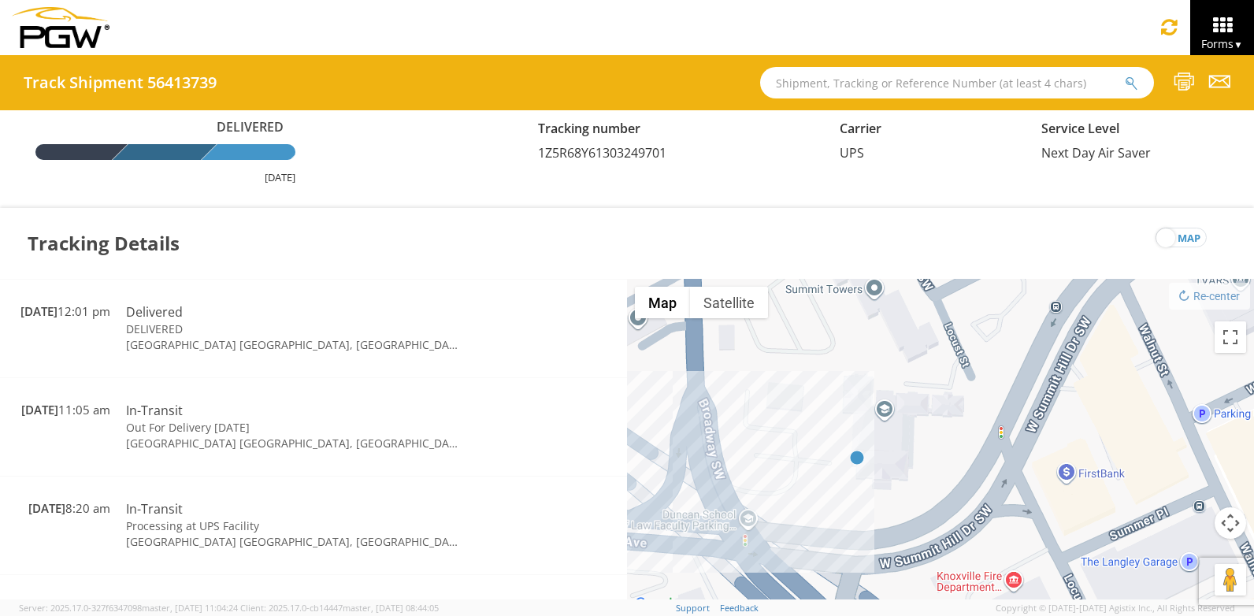
click at [858, 460] on img at bounding box center [857, 458] width 14 height 14
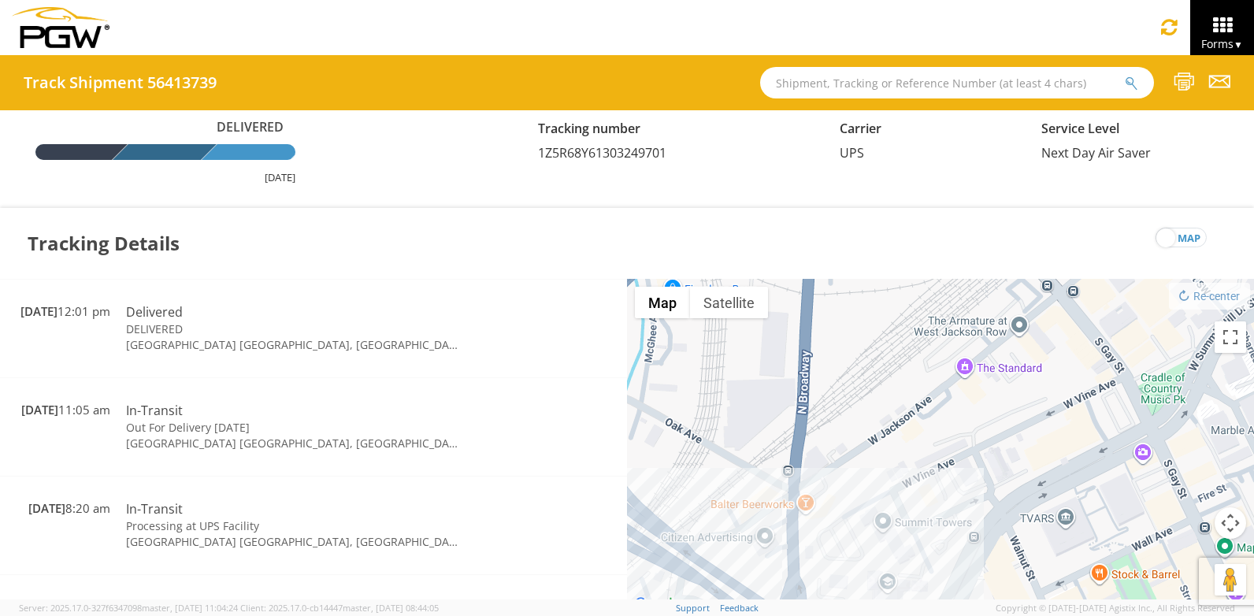
drag, startPoint x: 910, startPoint y: 426, endPoint x: 938, endPoint y: 468, distance: 50.5
click at [938, 468] on div "To navigate, press the arrow keys." at bounding box center [940, 447] width 627 height 336
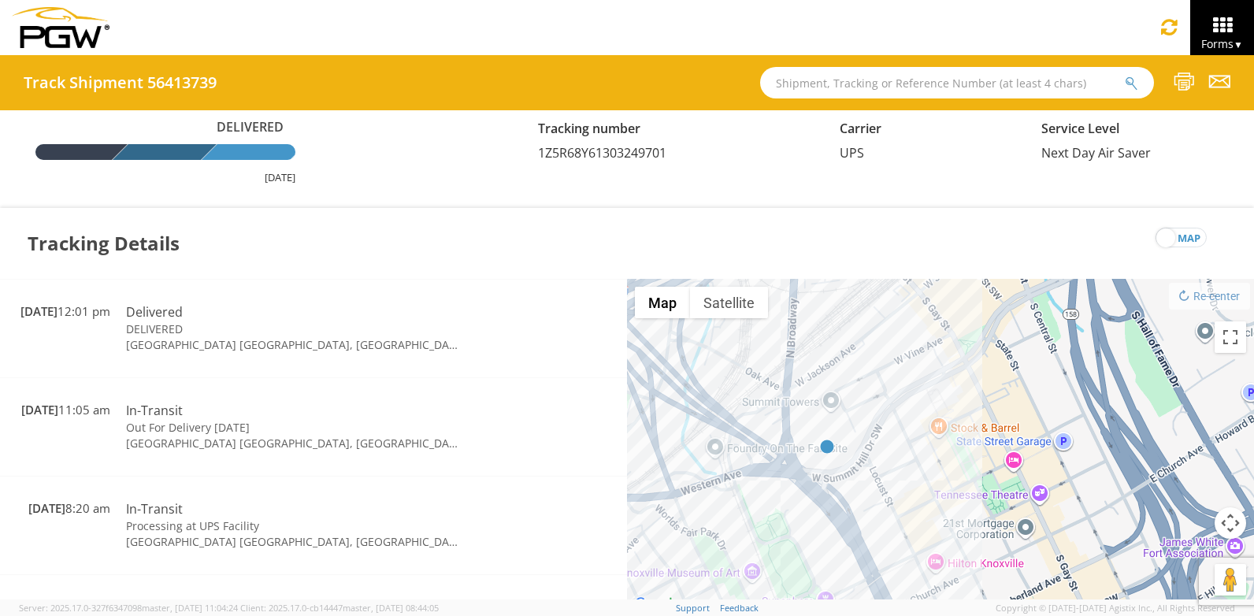
drag, startPoint x: 854, startPoint y: 501, endPoint x: 876, endPoint y: 477, distance: 32.9
click at [876, 477] on div "To navigate, press the arrow keys." at bounding box center [940, 447] width 627 height 336
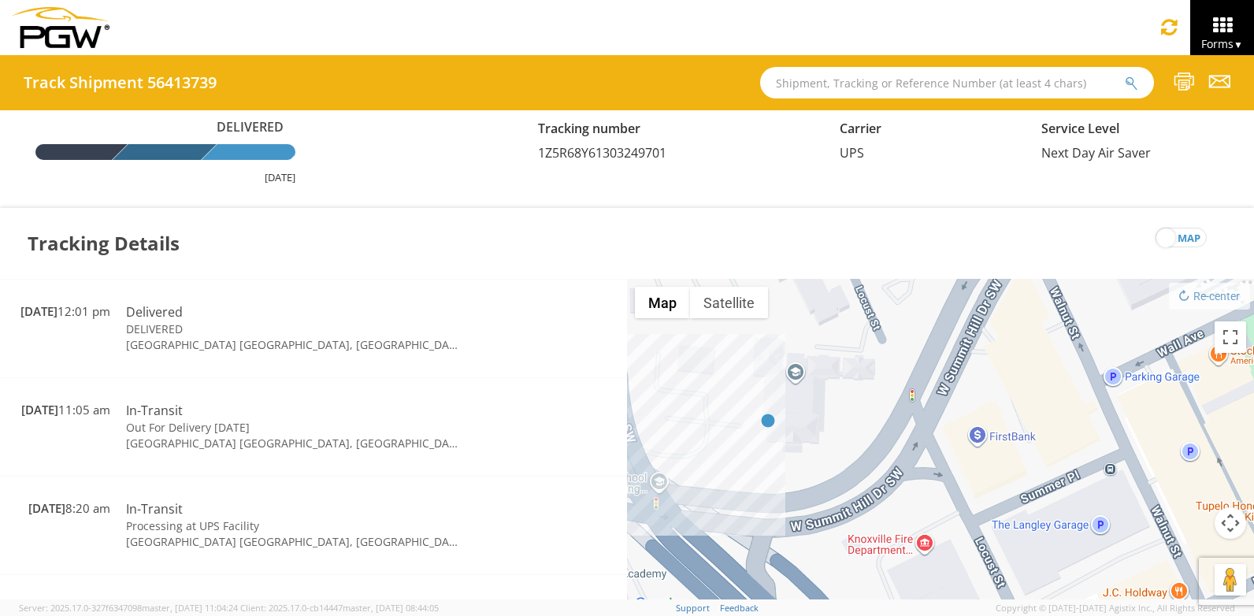
drag, startPoint x: 794, startPoint y: 442, endPoint x: 802, endPoint y: 468, distance: 27.2
click at [802, 468] on div "To navigate, press the arrow keys." at bounding box center [940, 447] width 627 height 336
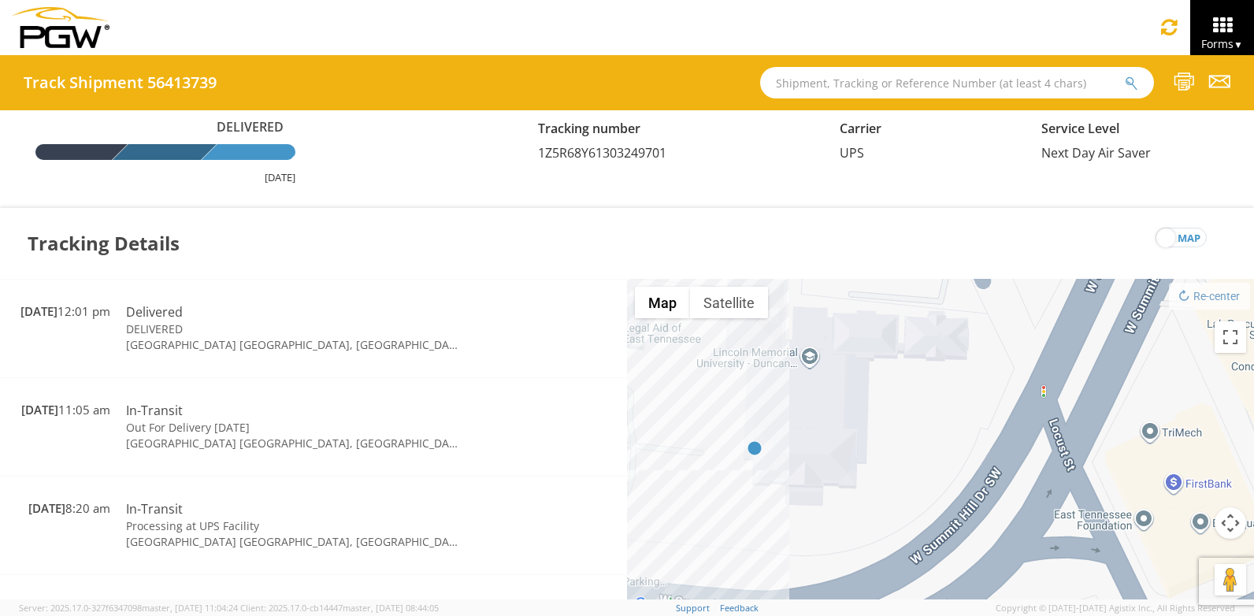
drag, startPoint x: 792, startPoint y: 417, endPoint x: 803, endPoint y: 454, distance: 38.6
click at [803, 454] on div "To navigate, press the arrow keys." at bounding box center [940, 447] width 627 height 336
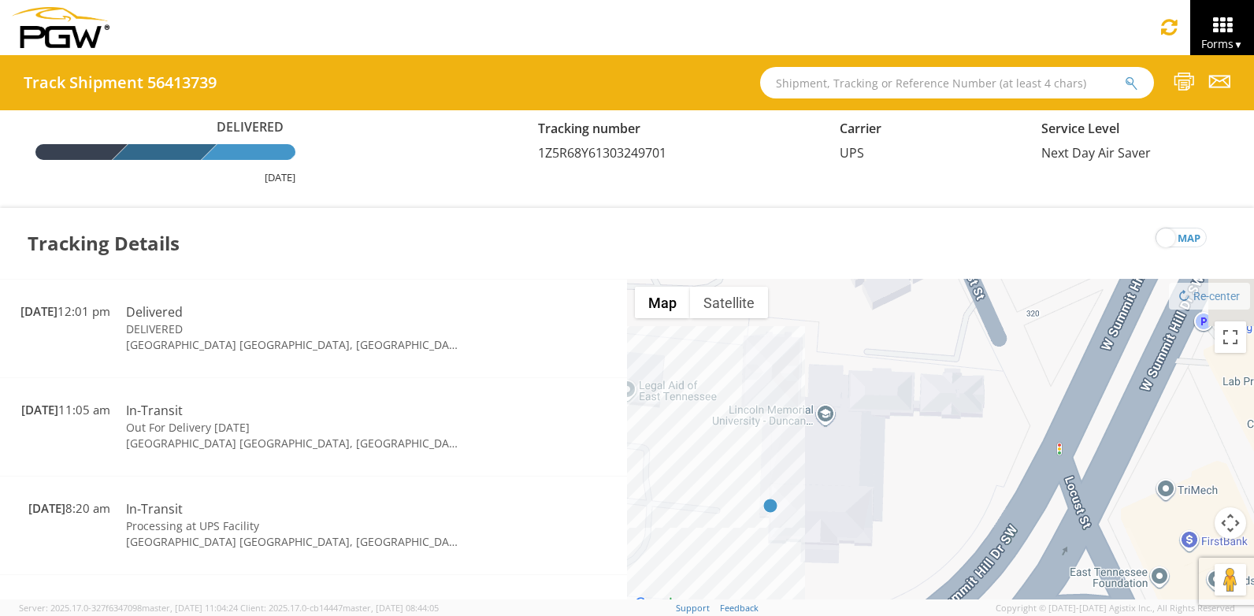
drag, startPoint x: 822, startPoint y: 426, endPoint x: 871, endPoint y: 591, distance: 172.0
click at [871, 591] on div "To navigate, press the arrow keys." at bounding box center [940, 447] width 627 height 336
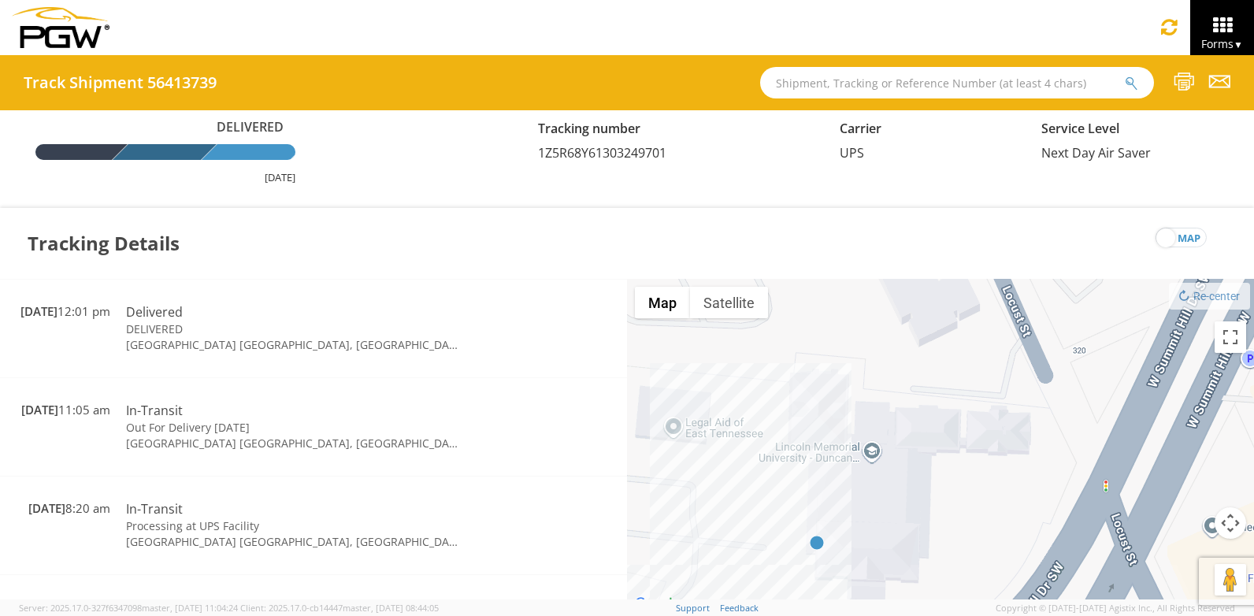
drag, startPoint x: 841, startPoint y: 484, endPoint x: 902, endPoint y: 514, distance: 67.3
click at [902, 514] on div "To navigate, press the arrow keys." at bounding box center [940, 447] width 627 height 336
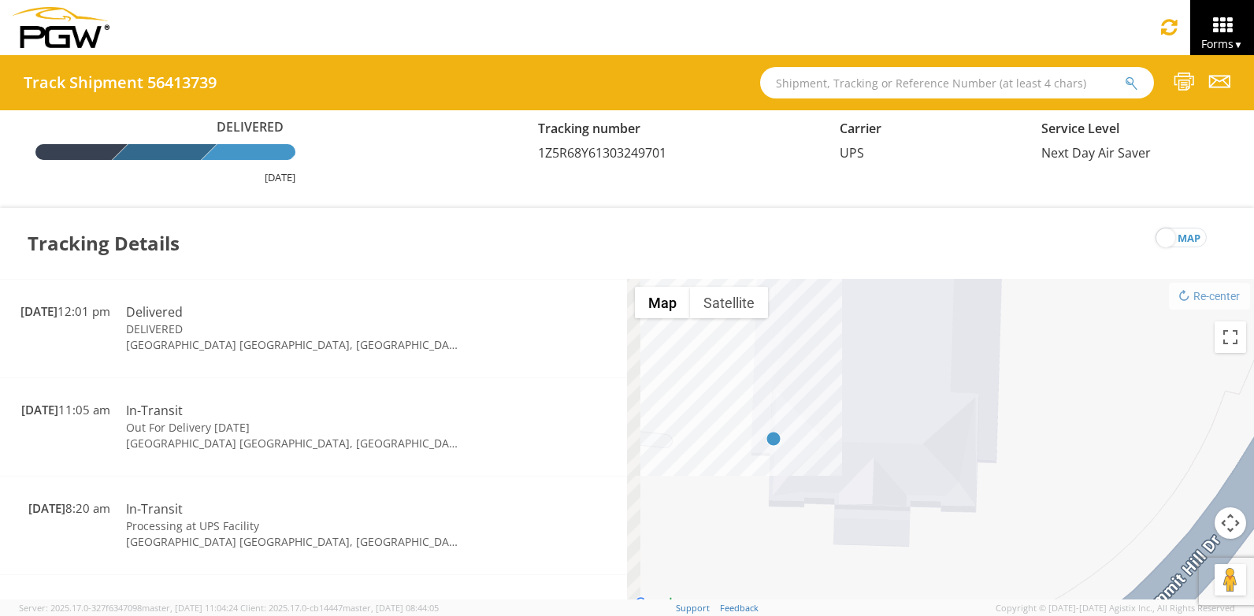
drag, startPoint x: 830, startPoint y: 545, endPoint x: 912, endPoint y: 388, distance: 176.9
click at [912, 388] on div "To navigate, press the arrow keys." at bounding box center [940, 447] width 627 height 336
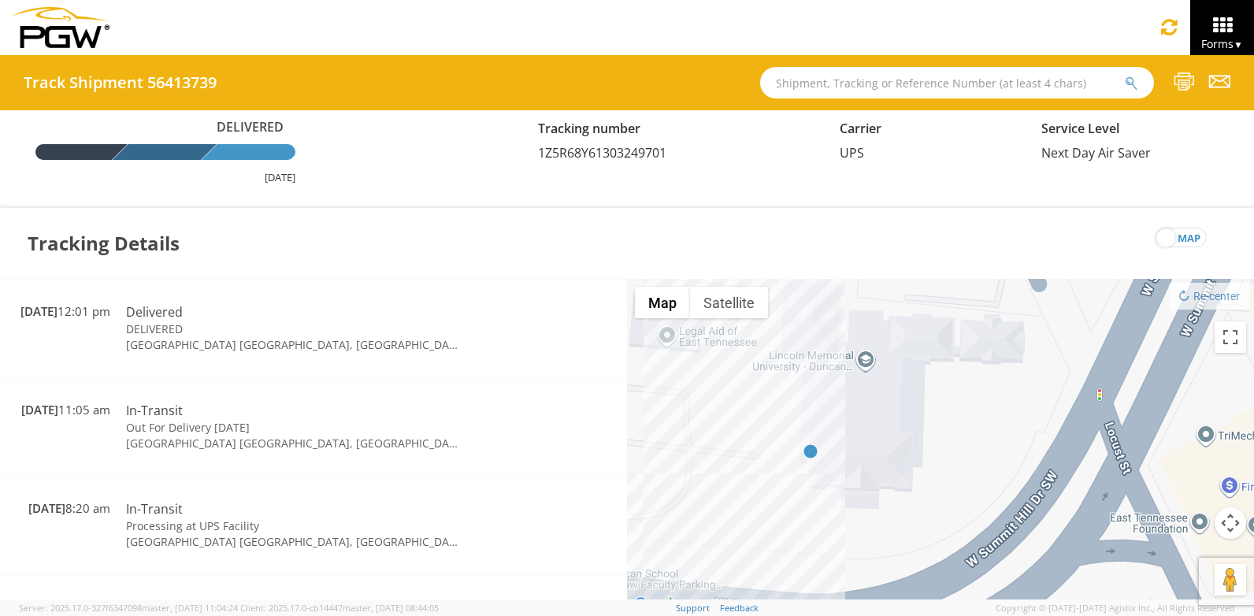
drag, startPoint x: 875, startPoint y: 426, endPoint x: 885, endPoint y: 470, distance: 45.1
click at [885, 470] on div "To navigate, press the arrow keys." at bounding box center [940, 447] width 627 height 336
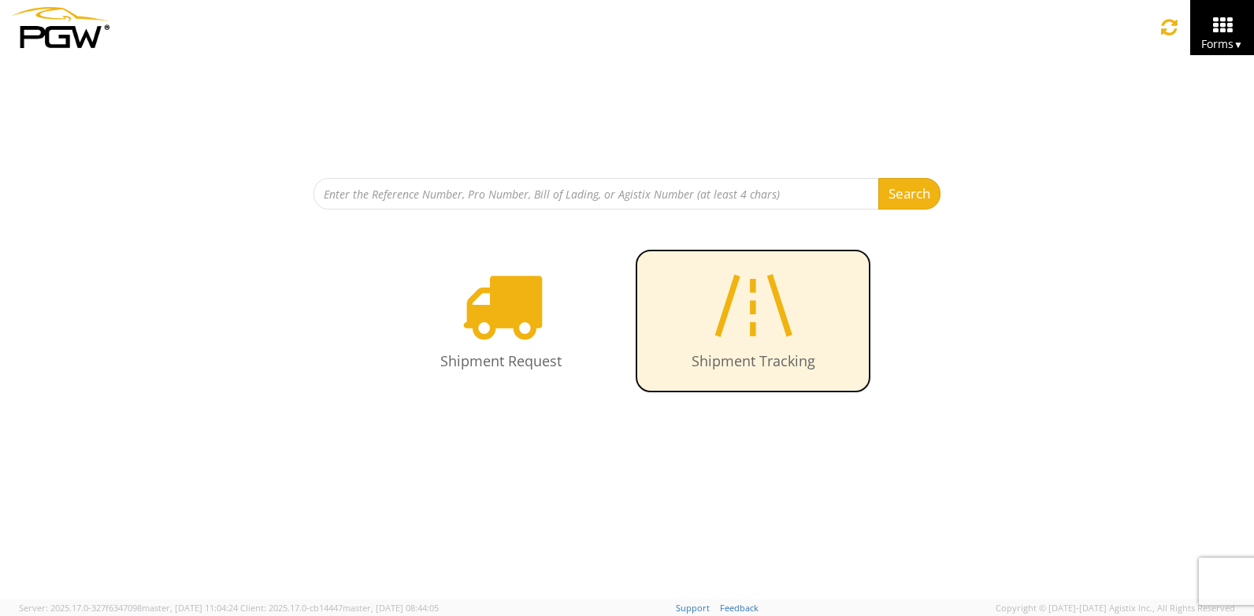
click at [779, 330] on icon at bounding box center [752, 305] width 91 height 81
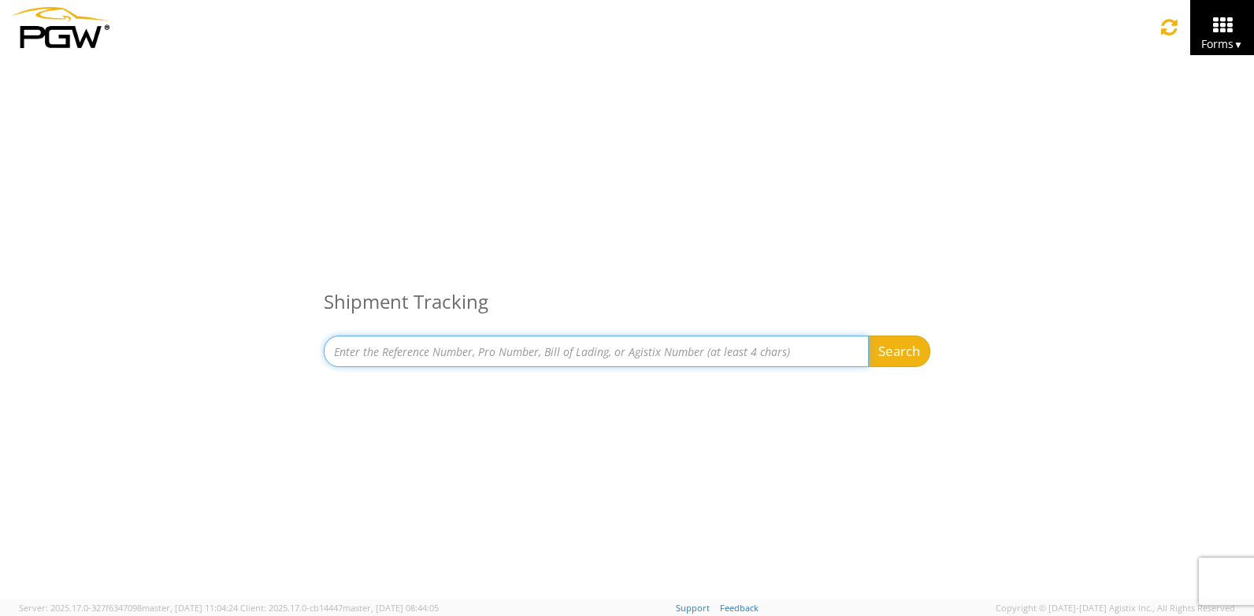
click at [741, 358] on input at bounding box center [596, 352] width 545 height 32
